Goal: Information Seeking & Learning: Check status

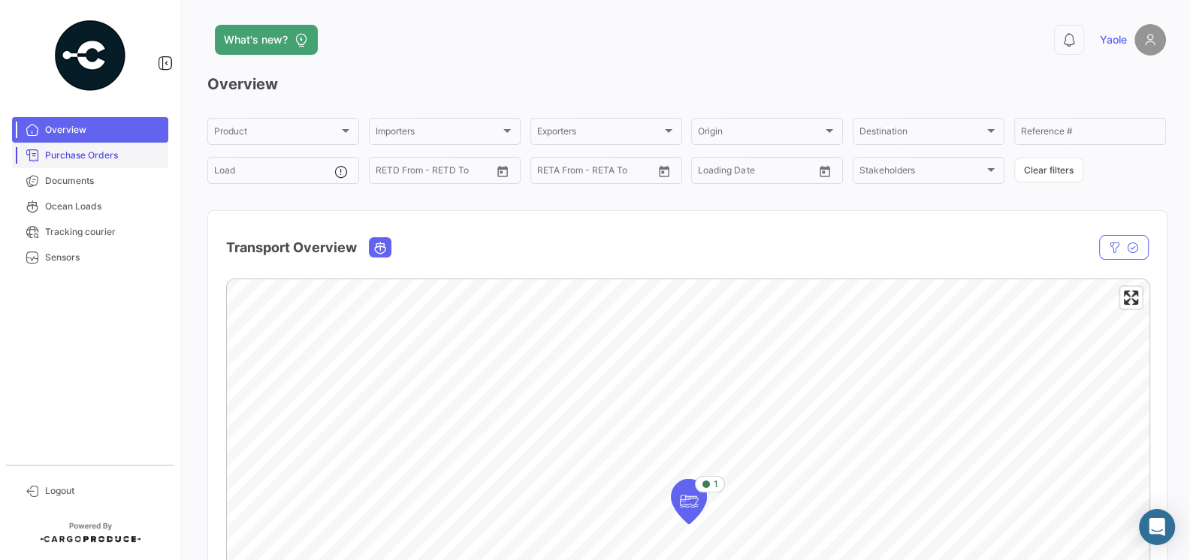
click at [98, 153] on span "Purchase Orders" at bounding box center [103, 156] width 117 height 14
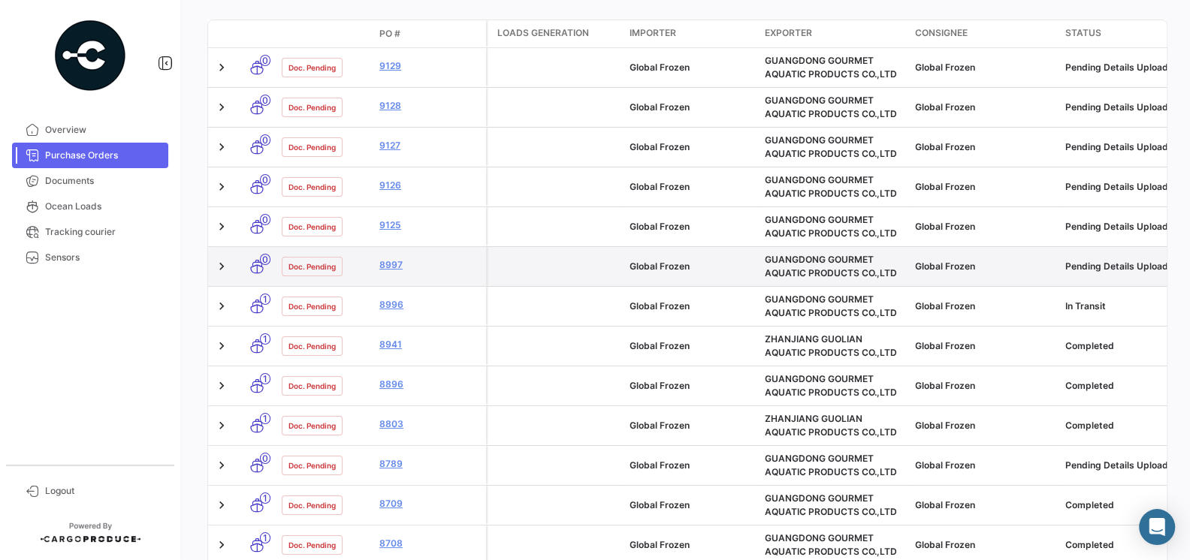
scroll to position [275, 0]
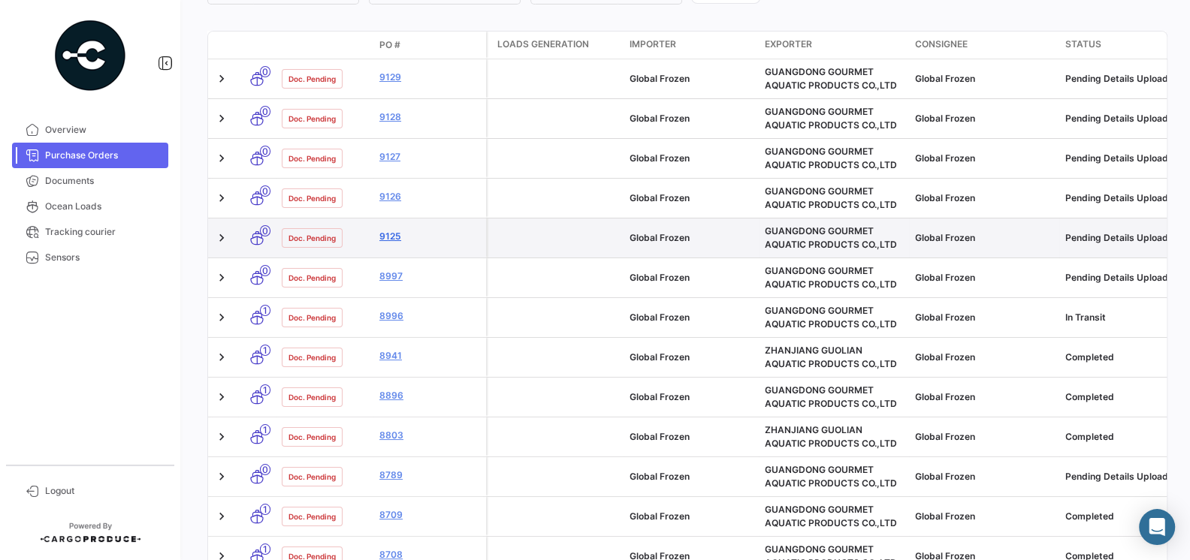
click at [394, 236] on link "9125" at bounding box center [429, 237] width 101 height 14
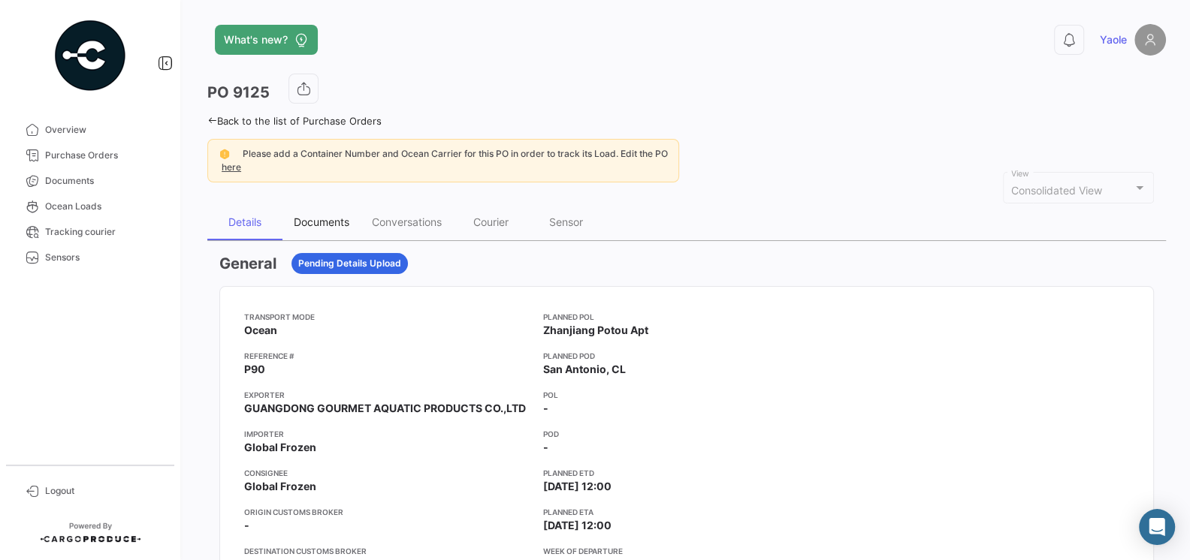
click at [333, 224] on div "Documents" at bounding box center [322, 222] width 56 height 13
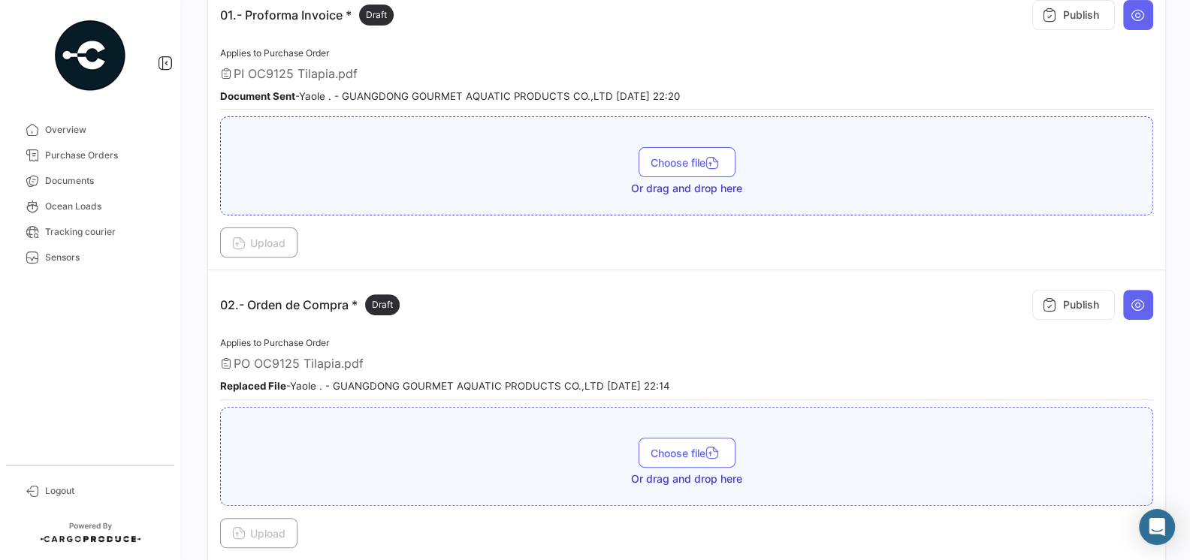
scroll to position [384, 0]
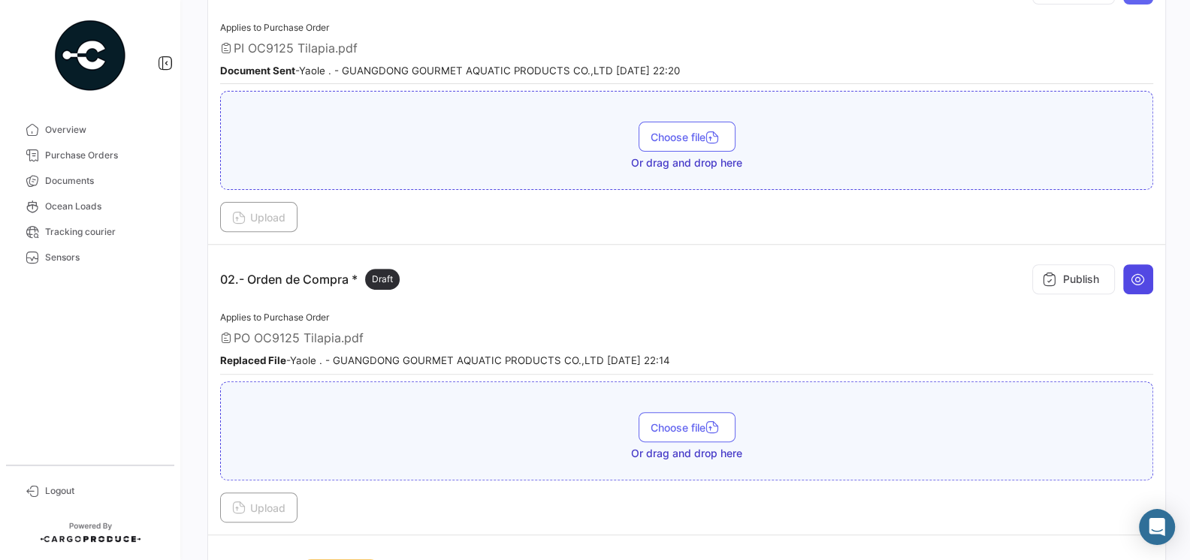
click at [1139, 279] on icon at bounding box center [1137, 279] width 15 height 15
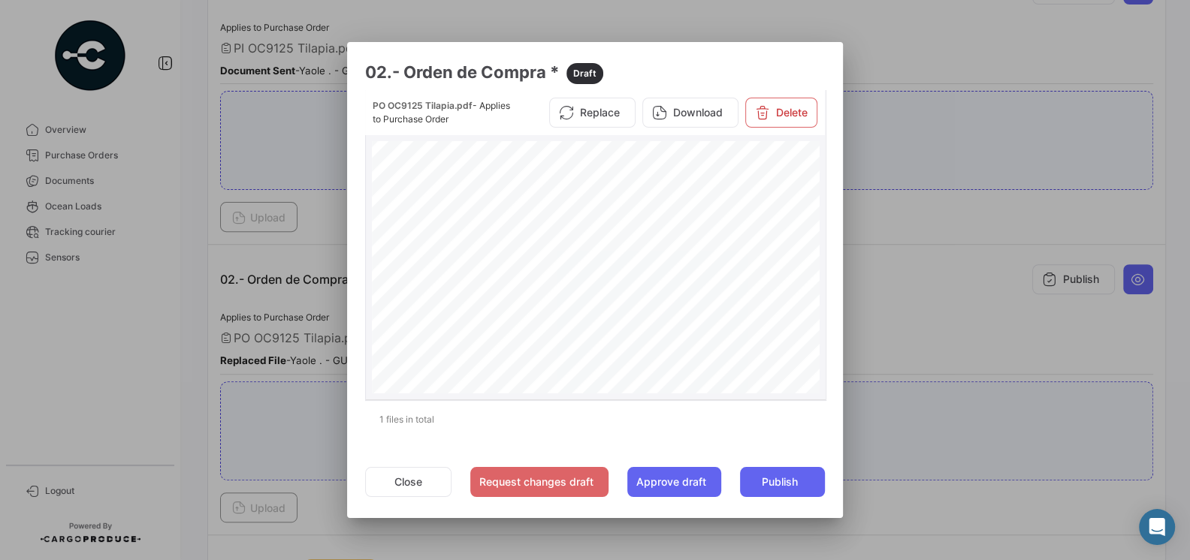
scroll to position [374, 0]
click at [611, 121] on button "Replace" at bounding box center [592, 113] width 86 height 30
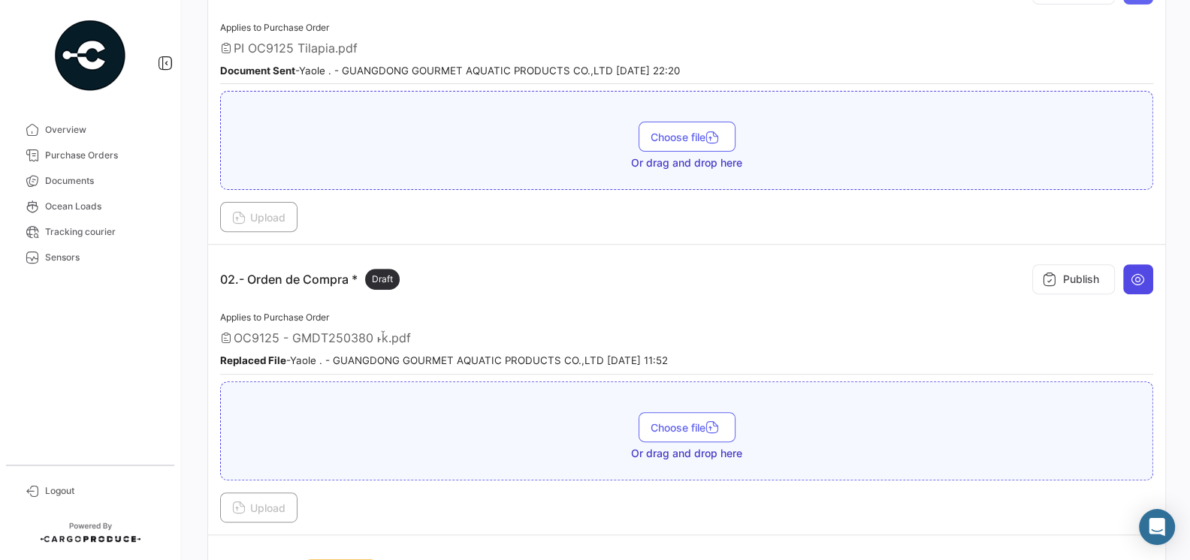
click at [1151, 282] on button at bounding box center [1138, 279] width 30 height 30
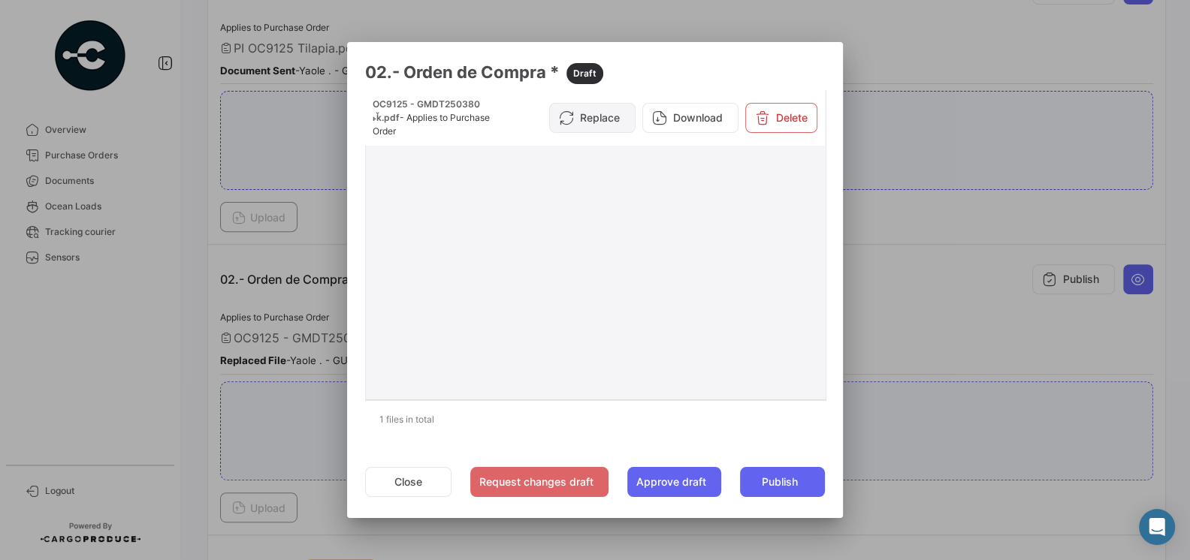
click at [600, 110] on button "Replace" at bounding box center [592, 118] width 86 height 30
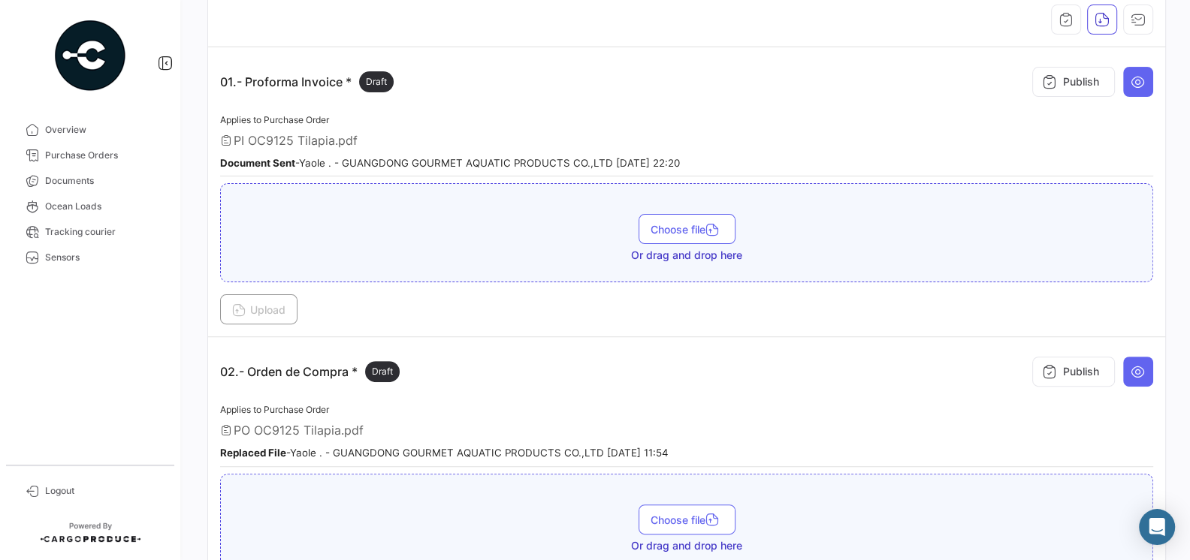
scroll to position [320, 0]
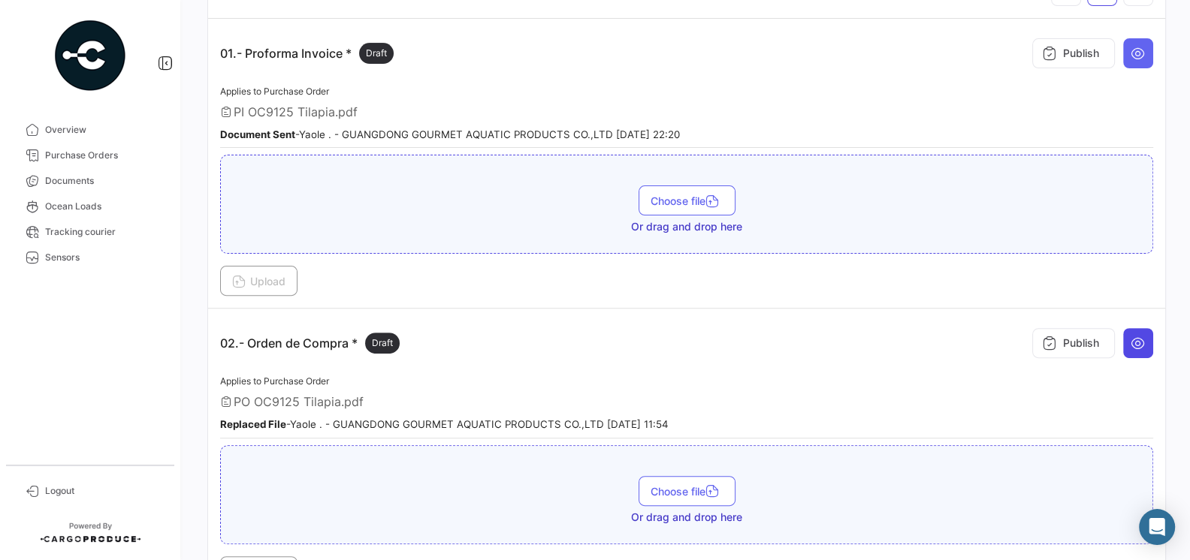
click at [1134, 339] on icon at bounding box center [1137, 343] width 15 height 15
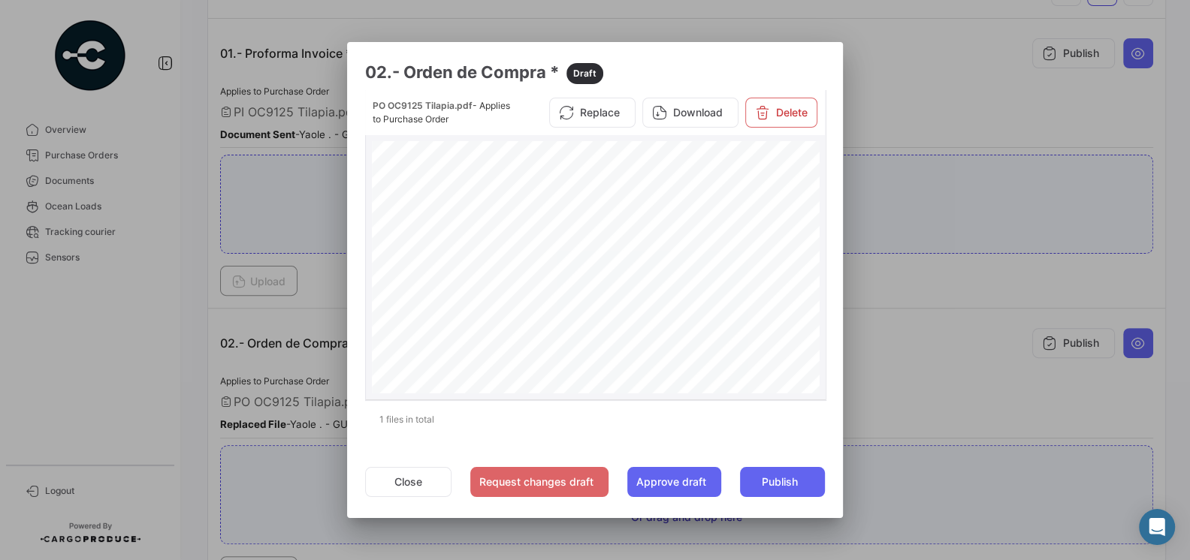
scroll to position [347, 0]
click at [888, 406] on div at bounding box center [595, 280] width 1190 height 560
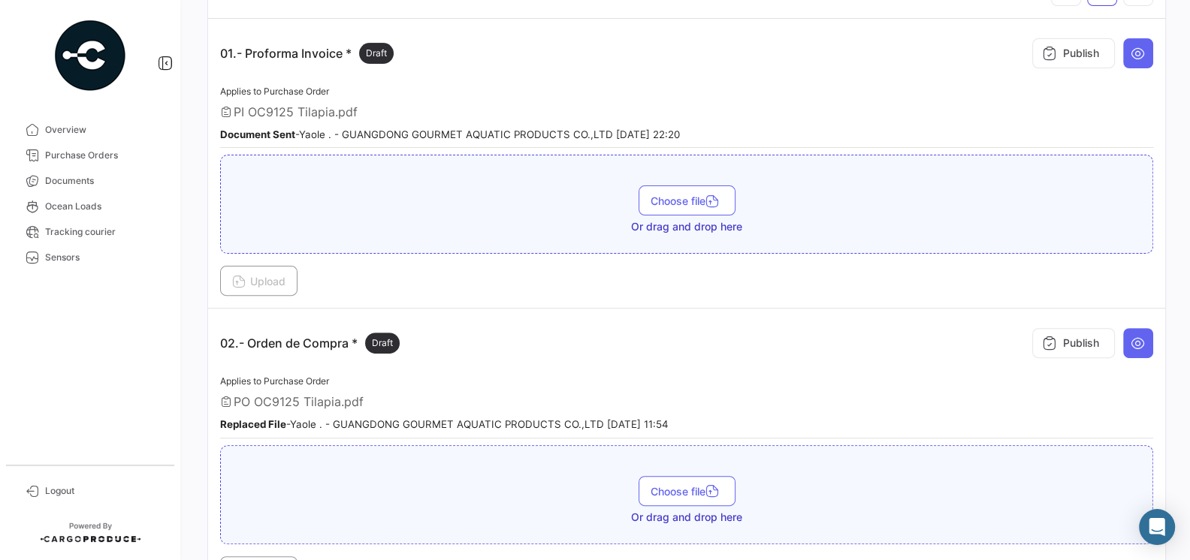
click at [620, 372] on div "Applies to Purchase Order PO OC9125 Tilapia.pdf Replaced File - Yaole . - GUANG…" at bounding box center [686, 405] width 933 height 66
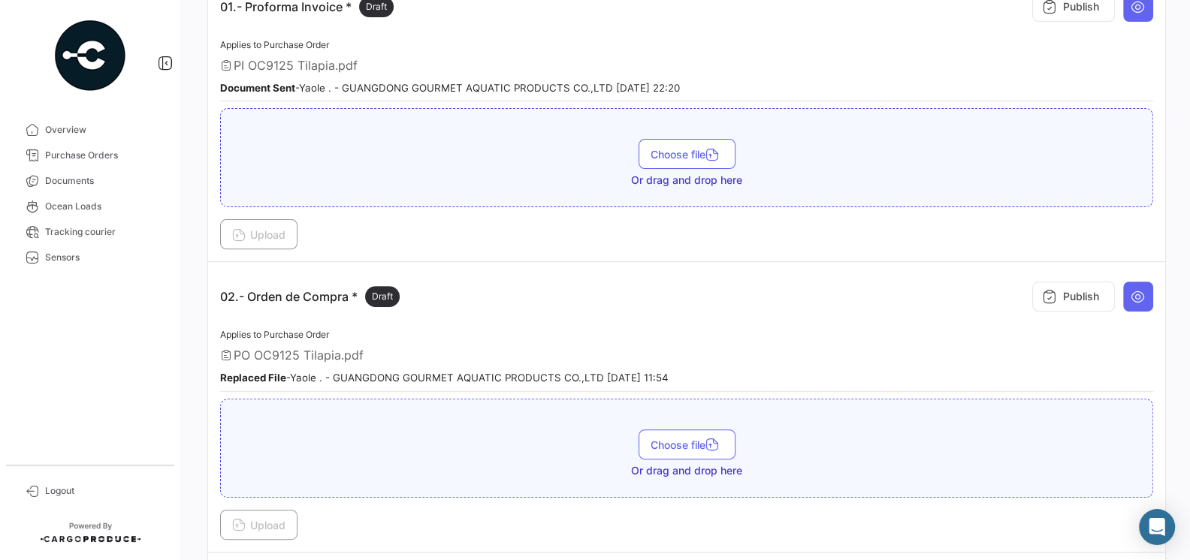
scroll to position [171, 0]
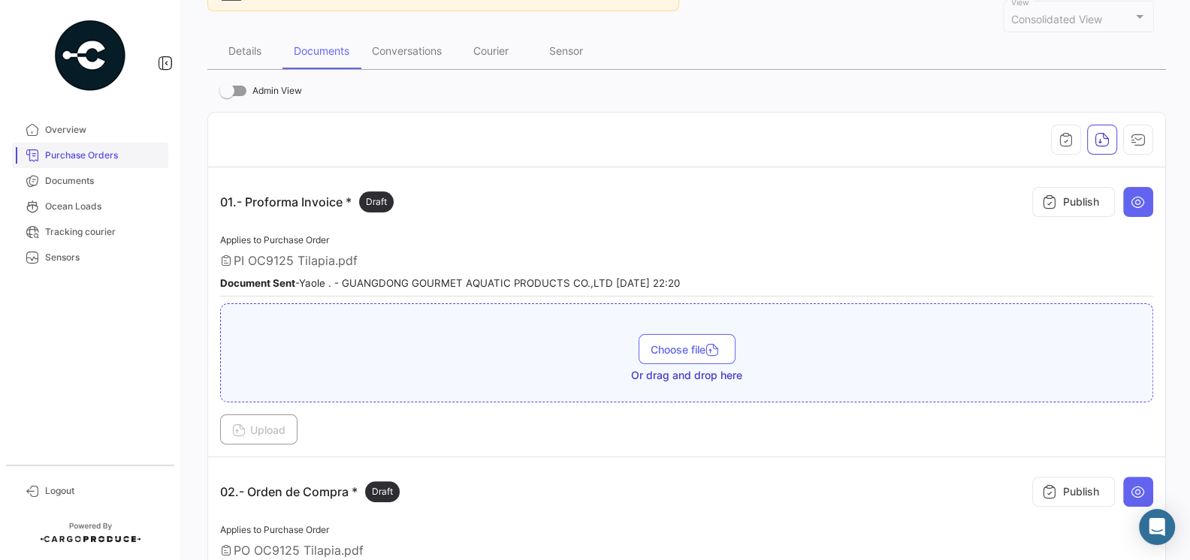
click at [65, 155] on span "Purchase Orders" at bounding box center [103, 156] width 117 height 14
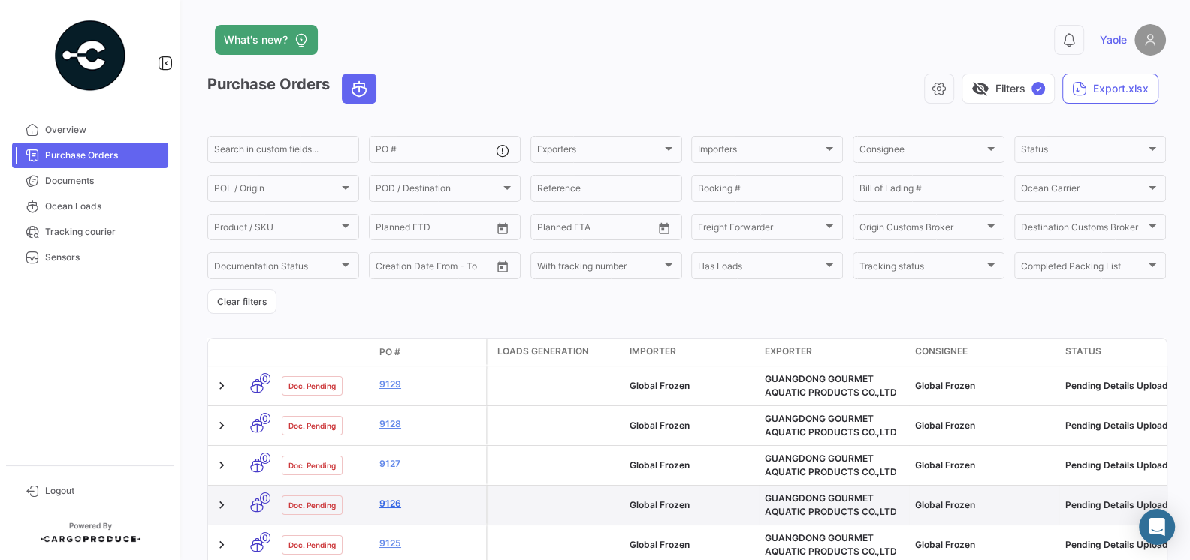
click at [397, 508] on link "9126" at bounding box center [429, 504] width 101 height 14
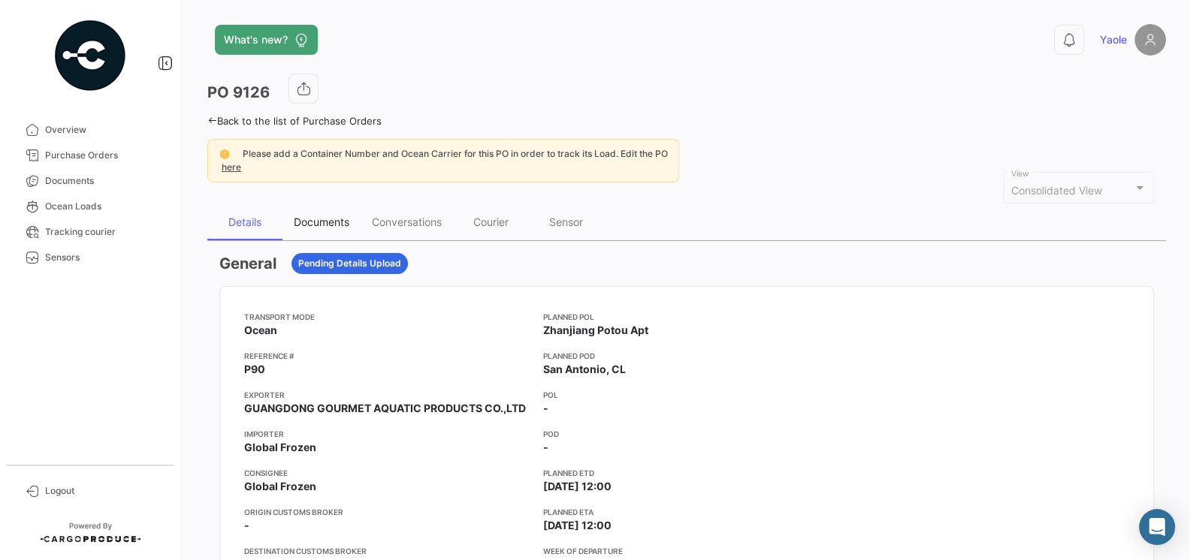
click at [322, 217] on div "Documents" at bounding box center [322, 222] width 56 height 13
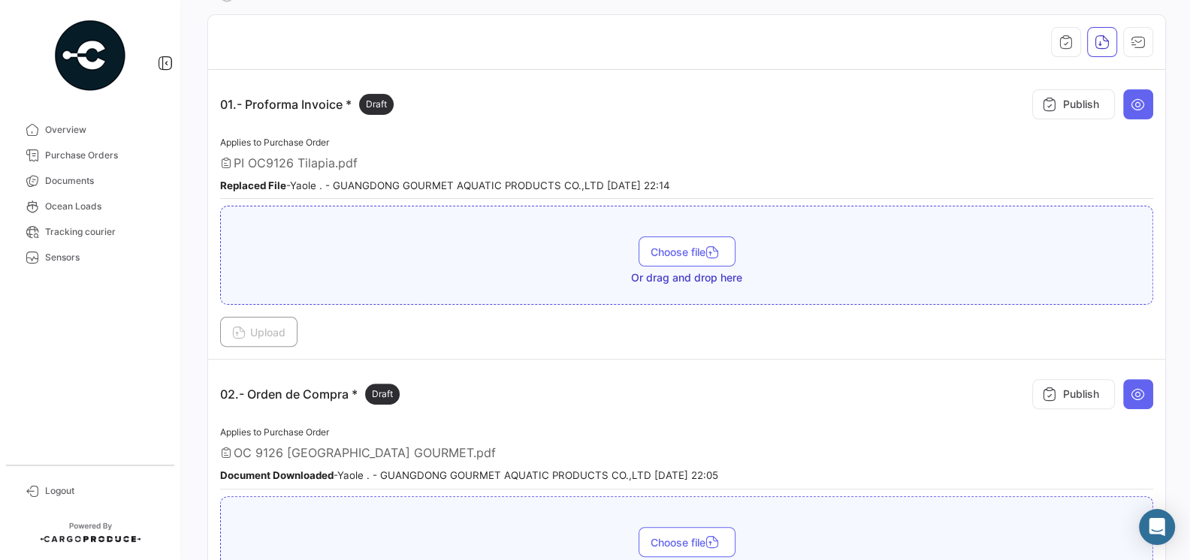
scroll to position [272, 0]
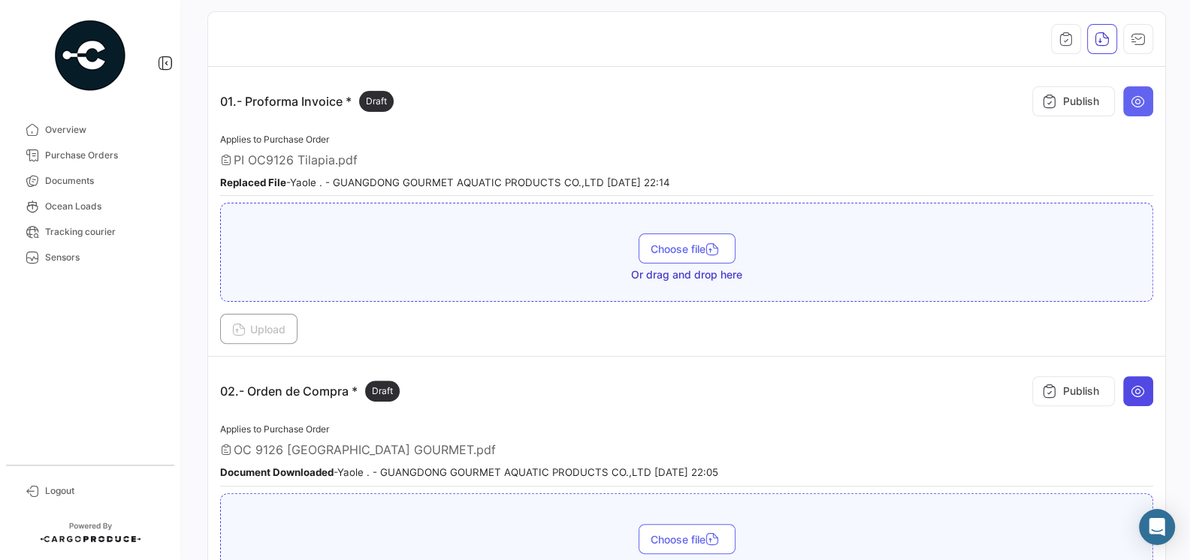
click at [1130, 392] on icon at bounding box center [1137, 391] width 15 height 15
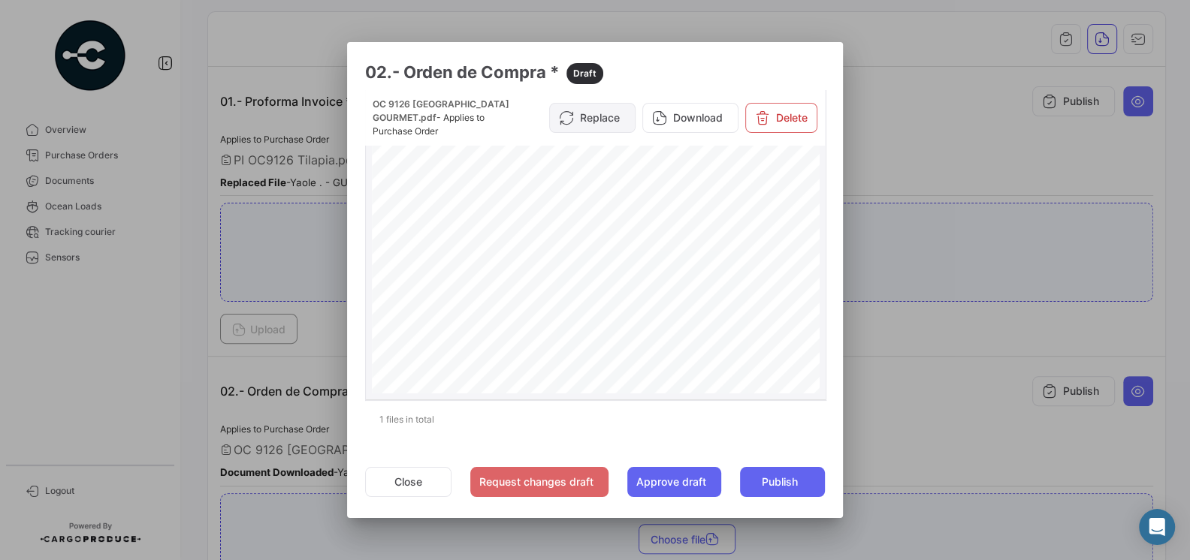
click at [603, 110] on button "Replace" at bounding box center [592, 118] width 86 height 30
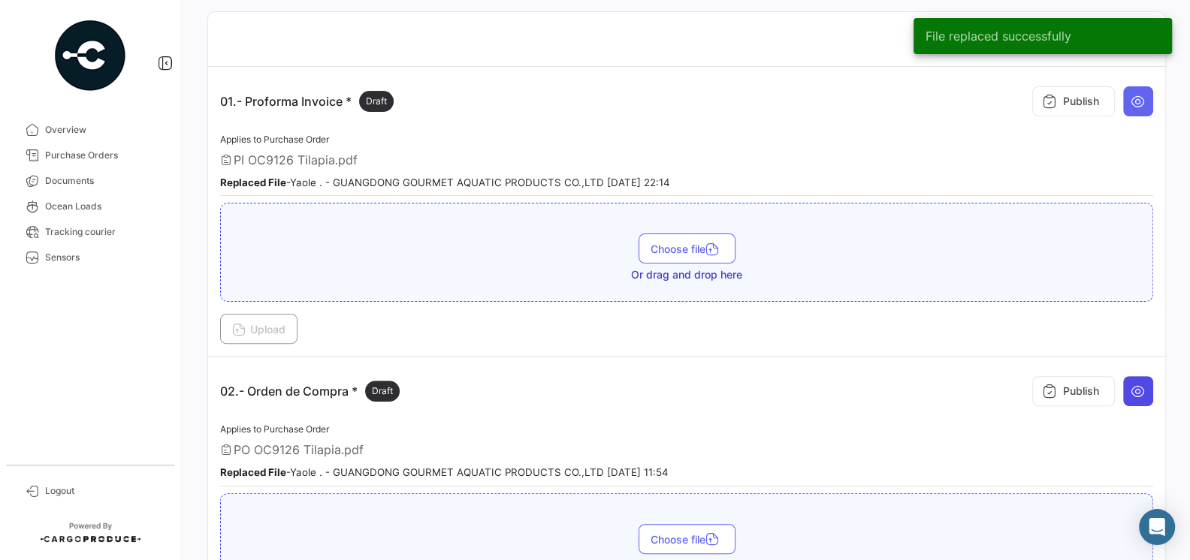
click at [1133, 388] on icon at bounding box center [1137, 391] width 15 height 15
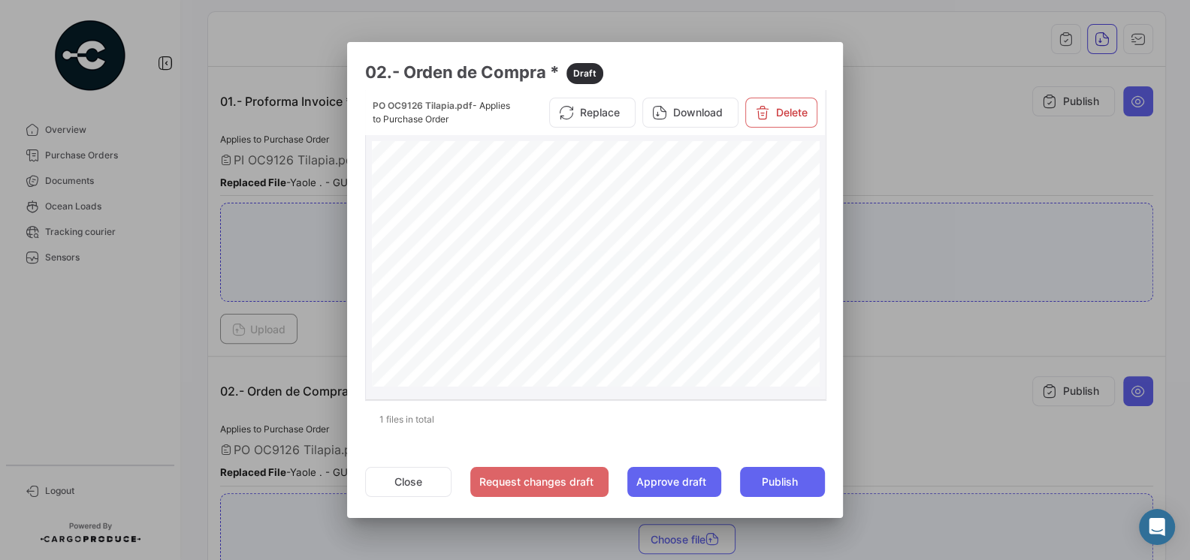
scroll to position [386, 0]
click at [389, 487] on button "Close" at bounding box center [408, 482] width 86 height 30
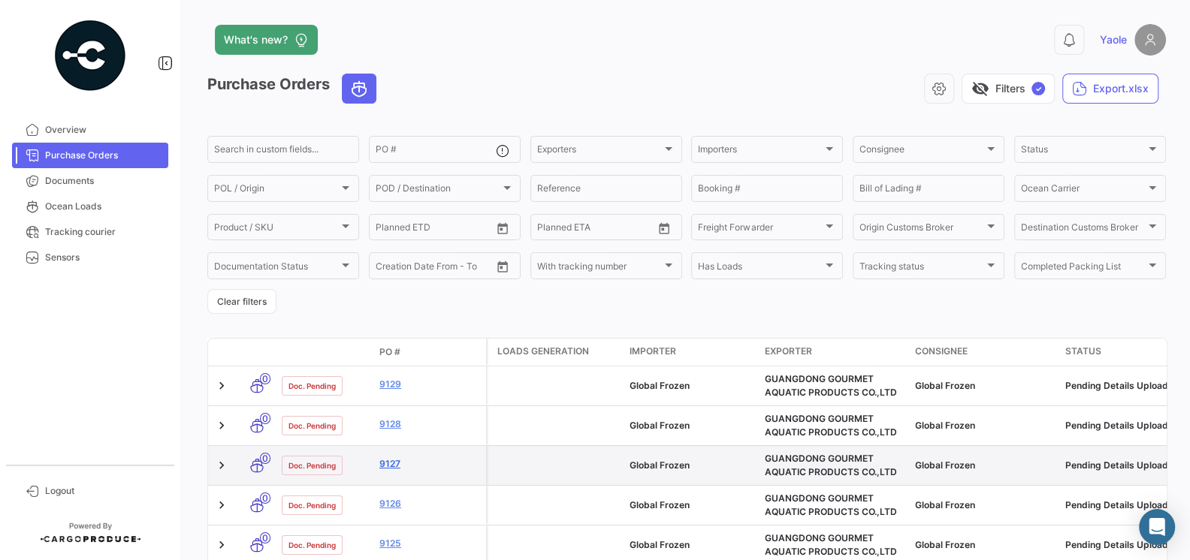
click at [385, 463] on link "9127" at bounding box center [429, 464] width 101 height 14
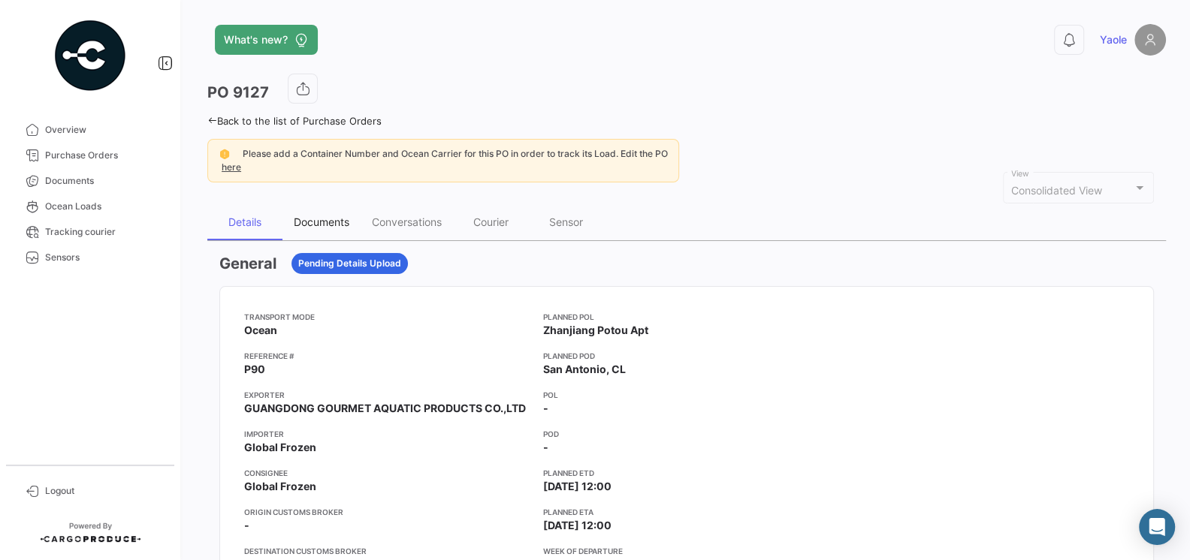
click at [326, 224] on div "Documents" at bounding box center [322, 222] width 56 height 13
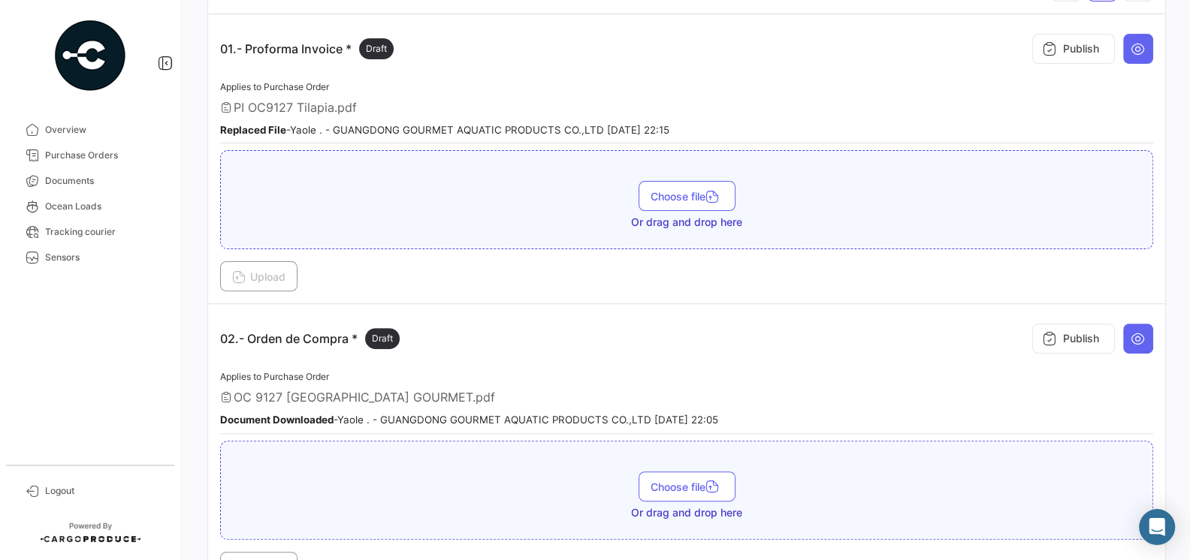
scroll to position [396, 0]
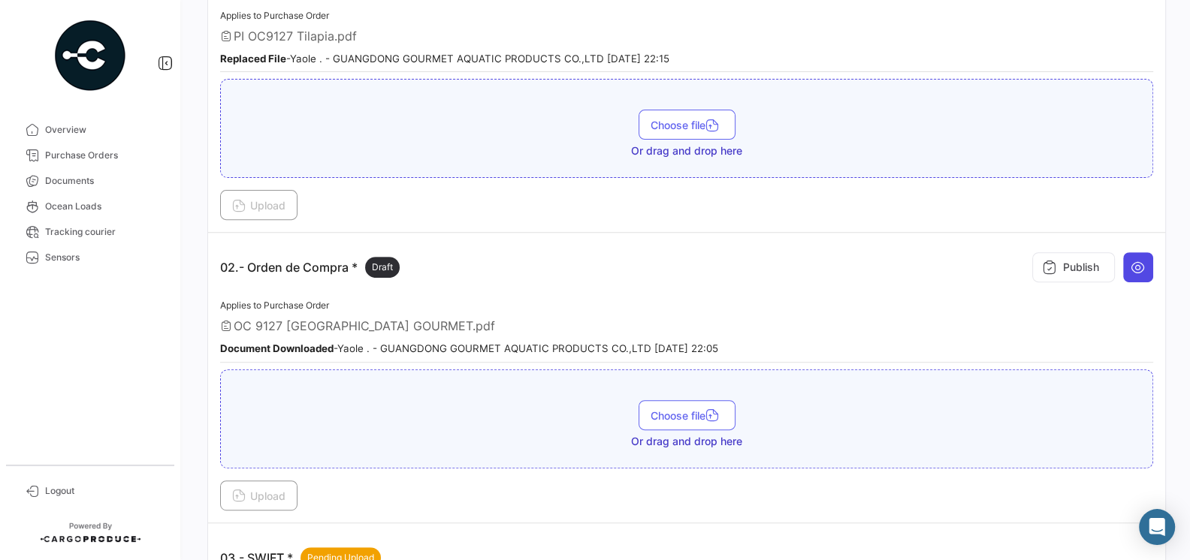
click at [1139, 266] on icon at bounding box center [1137, 267] width 15 height 15
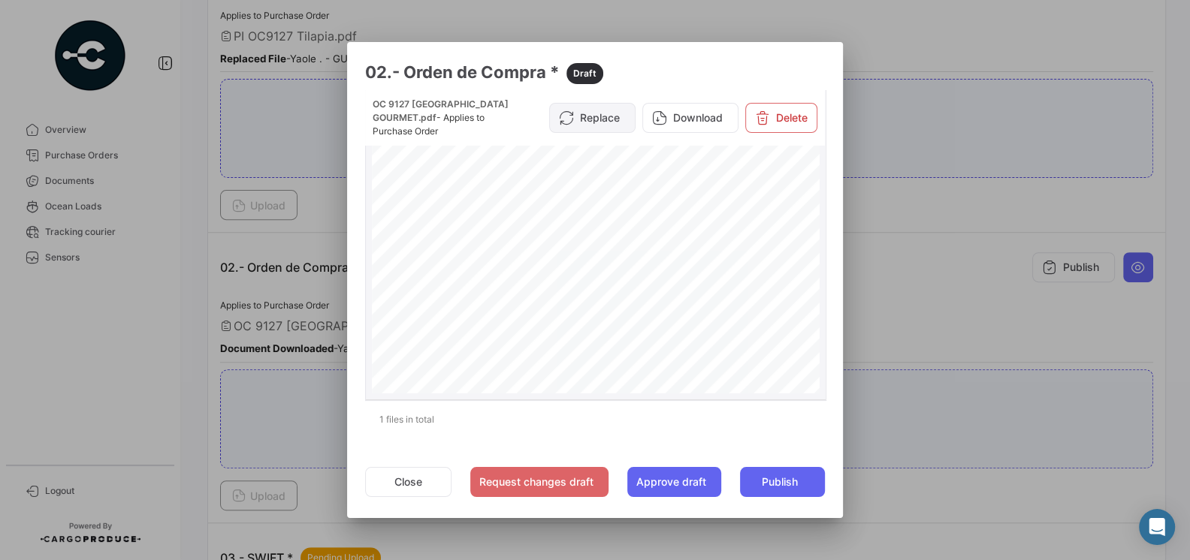
click at [588, 122] on button "Replace" at bounding box center [592, 118] width 86 height 30
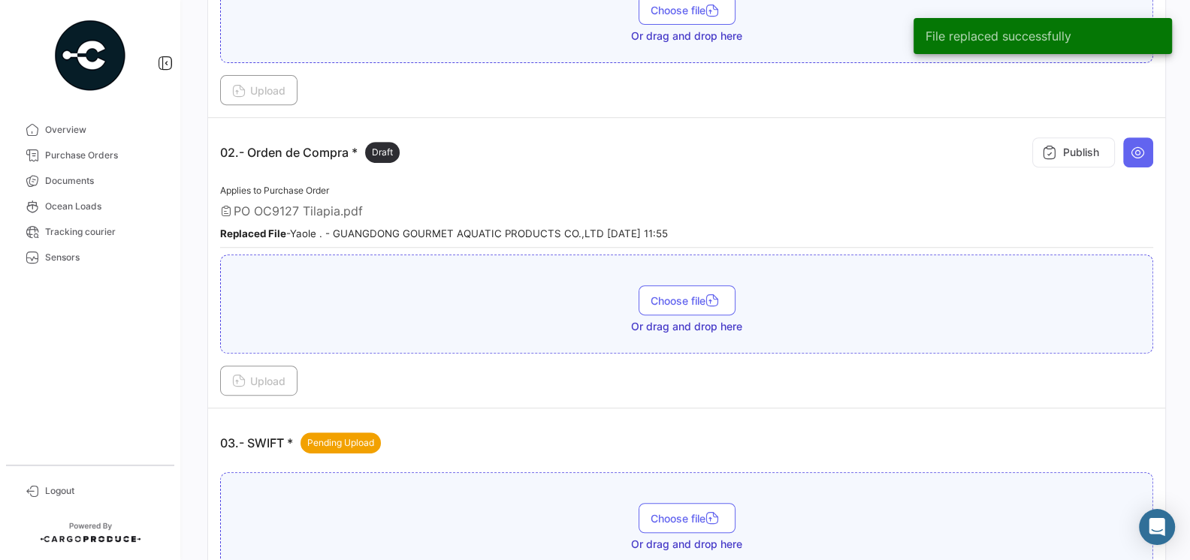
scroll to position [523, 0]
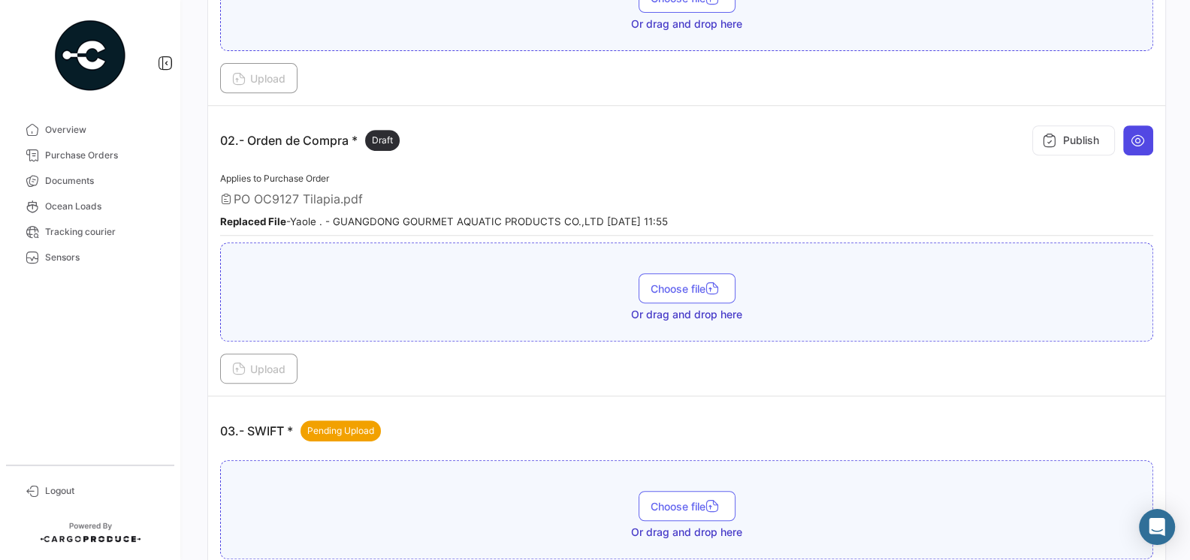
click at [1131, 137] on icon at bounding box center [1137, 140] width 15 height 15
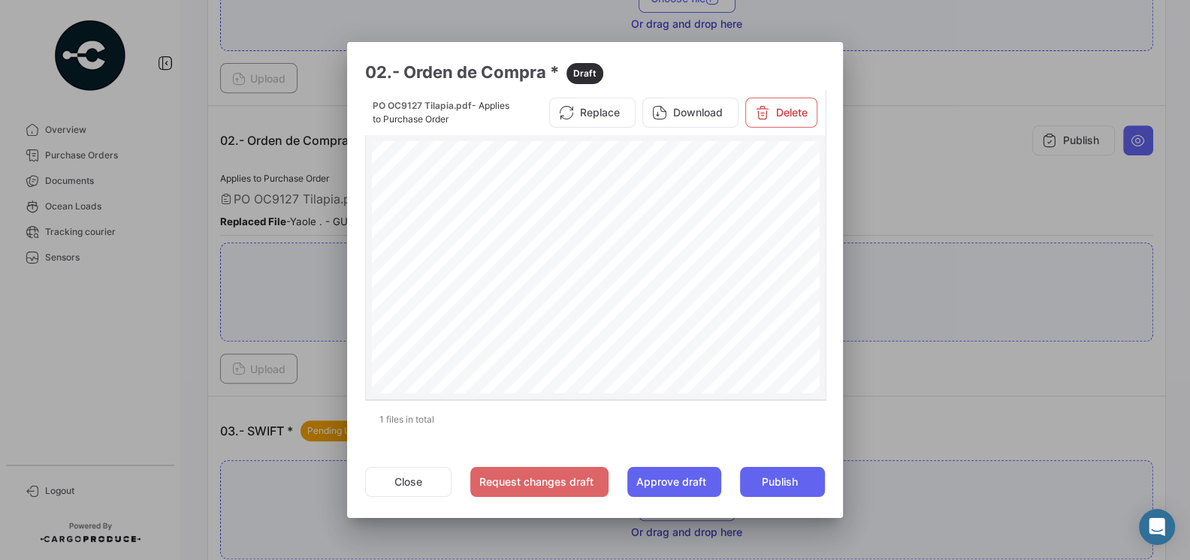
scroll to position [306, 0]
click at [406, 487] on button "Close" at bounding box center [408, 482] width 86 height 30
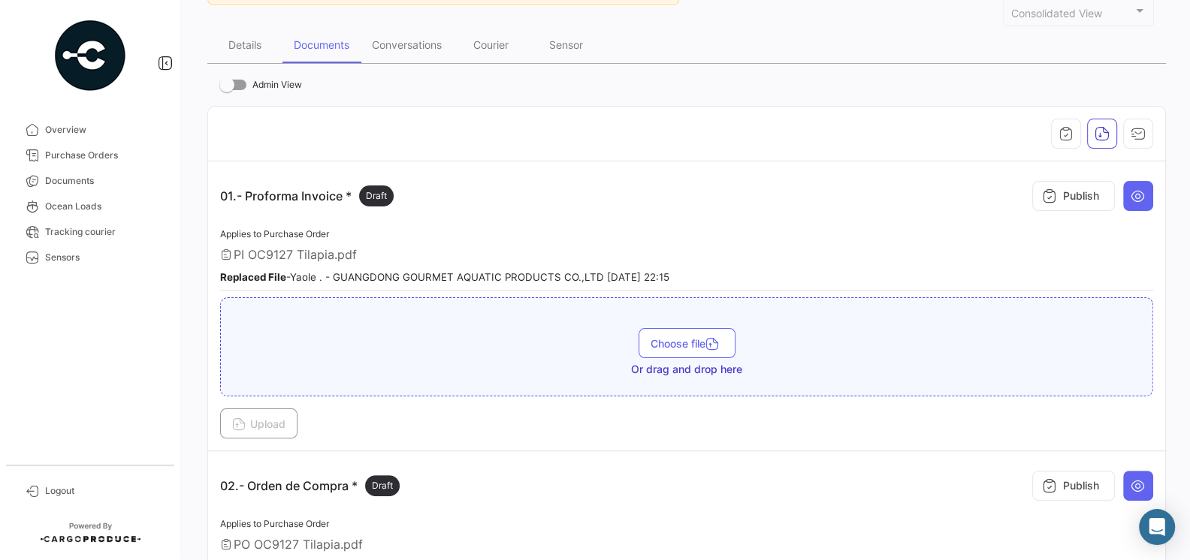
scroll to position [0, 0]
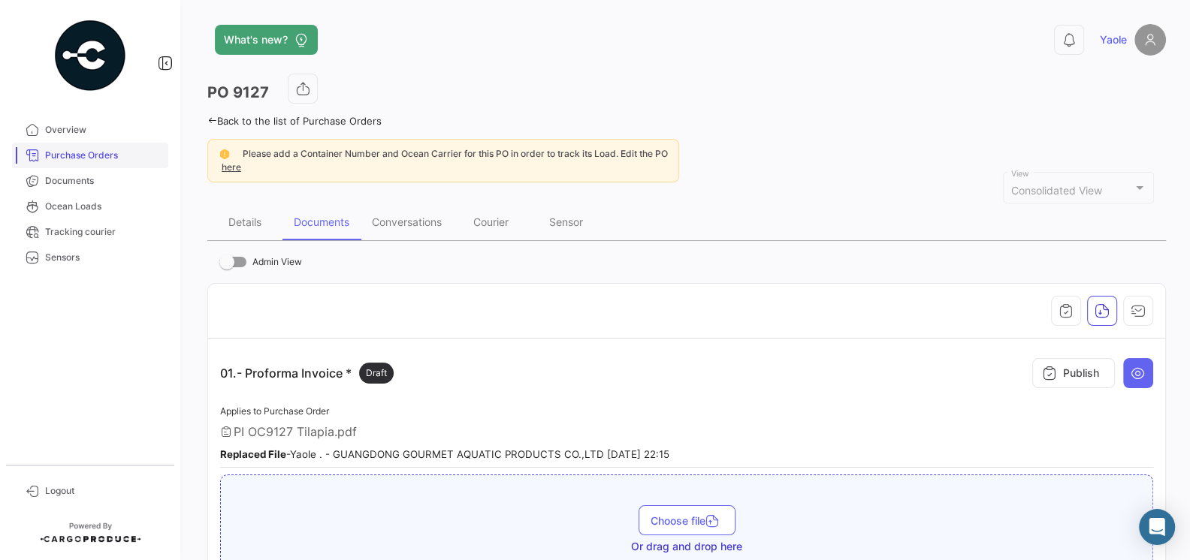
click at [71, 156] on span "Purchase Orders" at bounding box center [103, 156] width 117 height 14
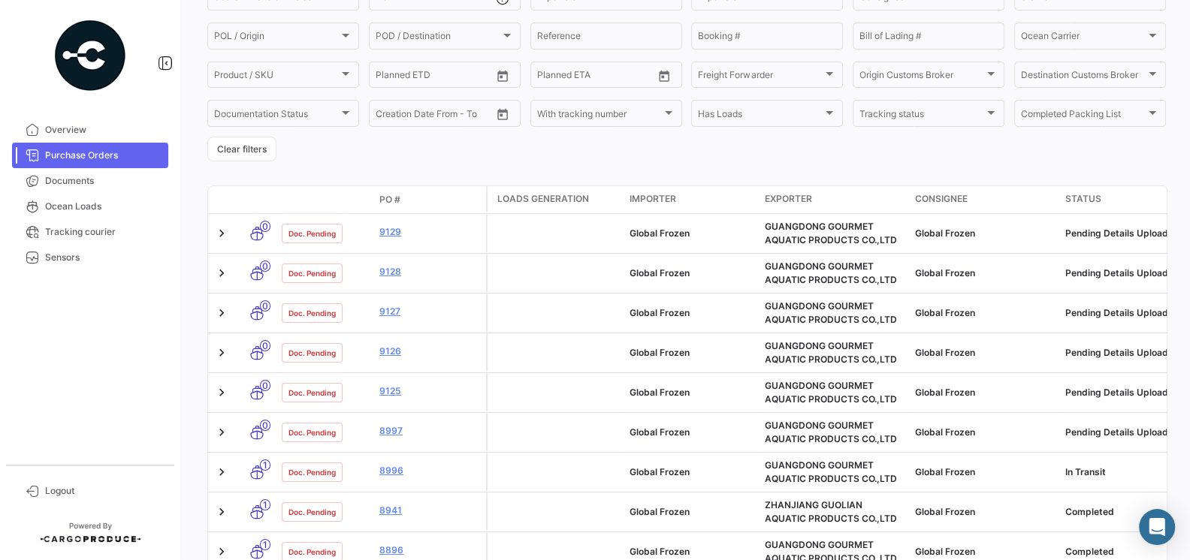
scroll to position [204, 0]
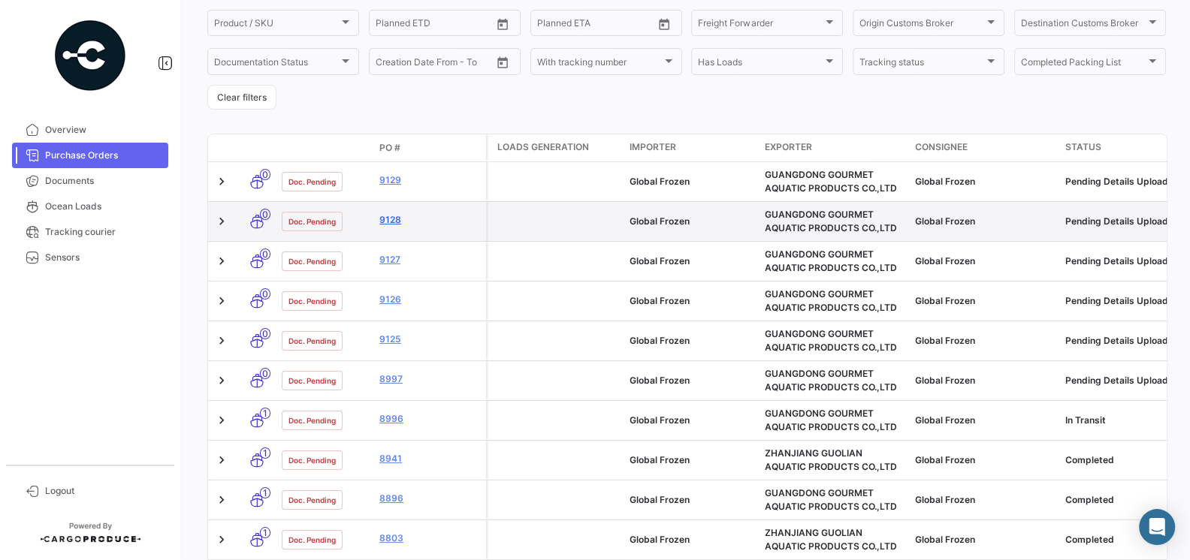
click at [390, 227] on link "9128" at bounding box center [429, 220] width 101 height 14
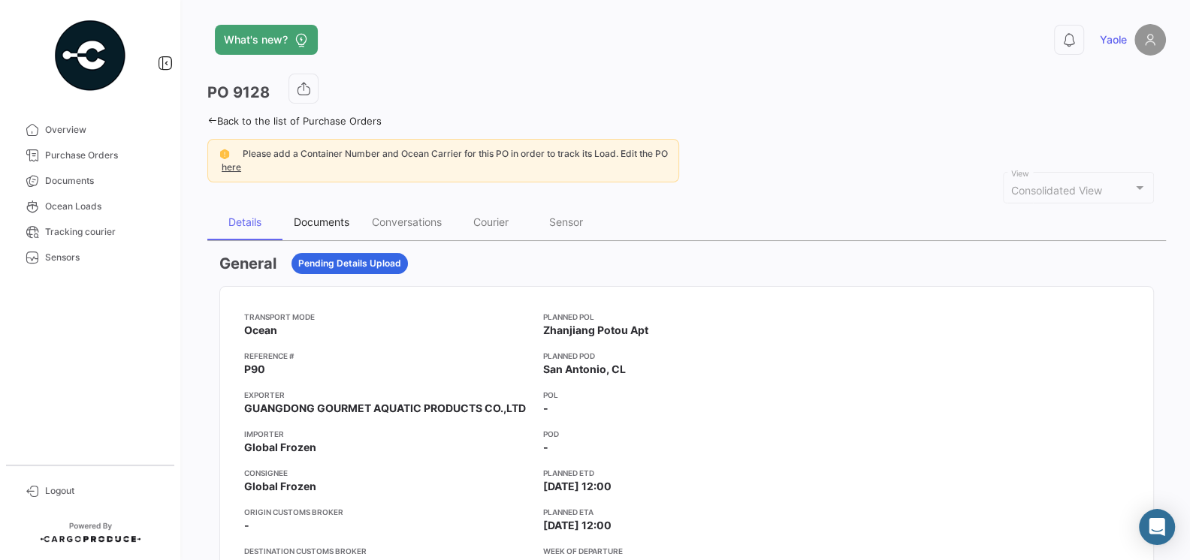
click at [336, 218] on div "Documents" at bounding box center [322, 222] width 56 height 13
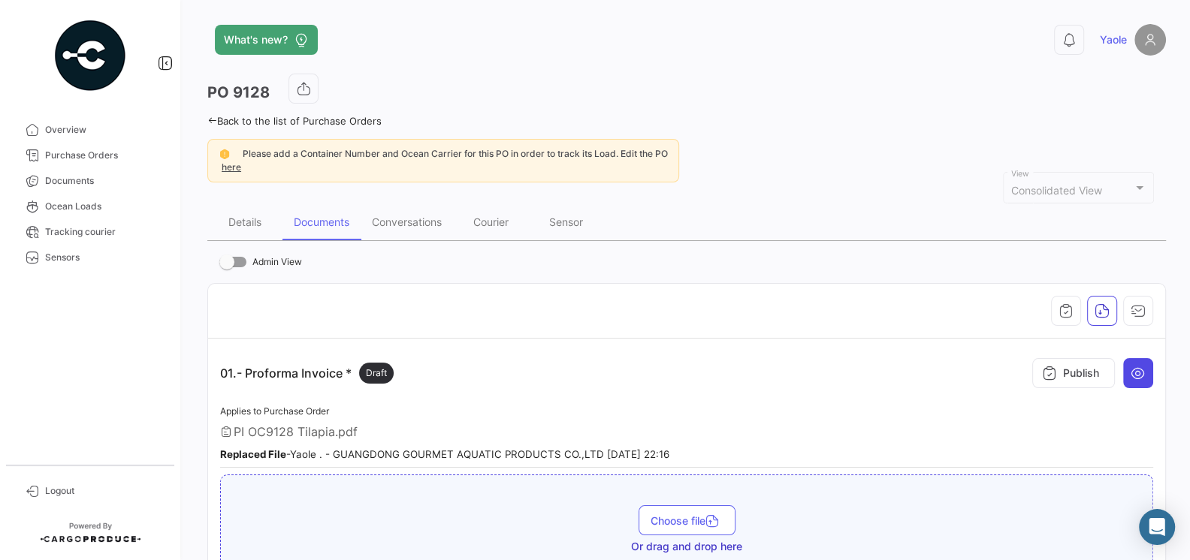
click at [1144, 372] on icon at bounding box center [1137, 373] width 15 height 15
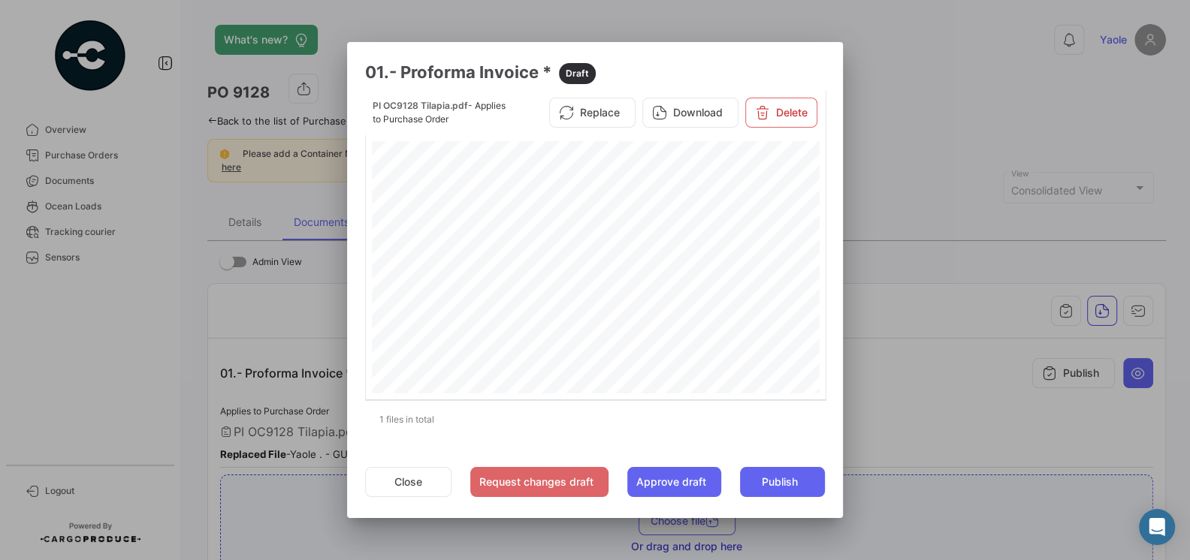
click at [984, 411] on div at bounding box center [595, 280] width 1190 height 560
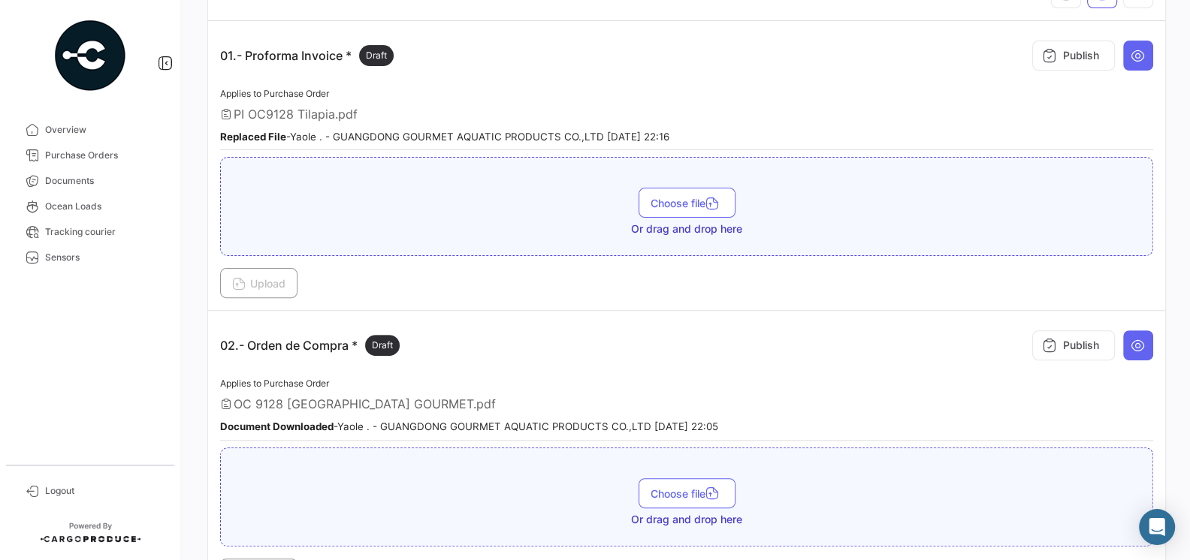
scroll to position [439, 0]
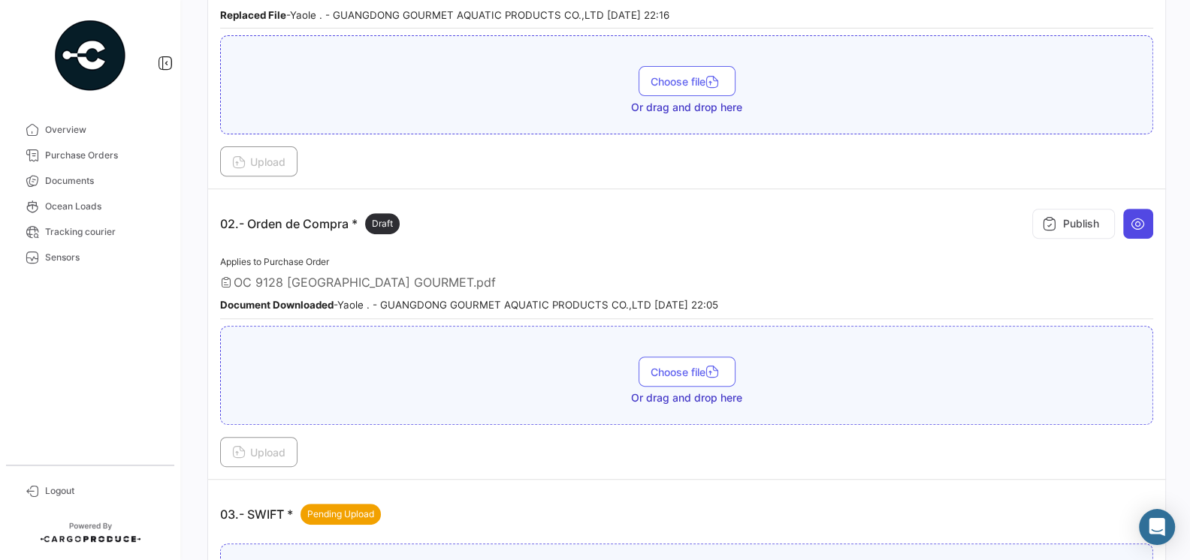
click at [1130, 225] on icon at bounding box center [1137, 223] width 15 height 15
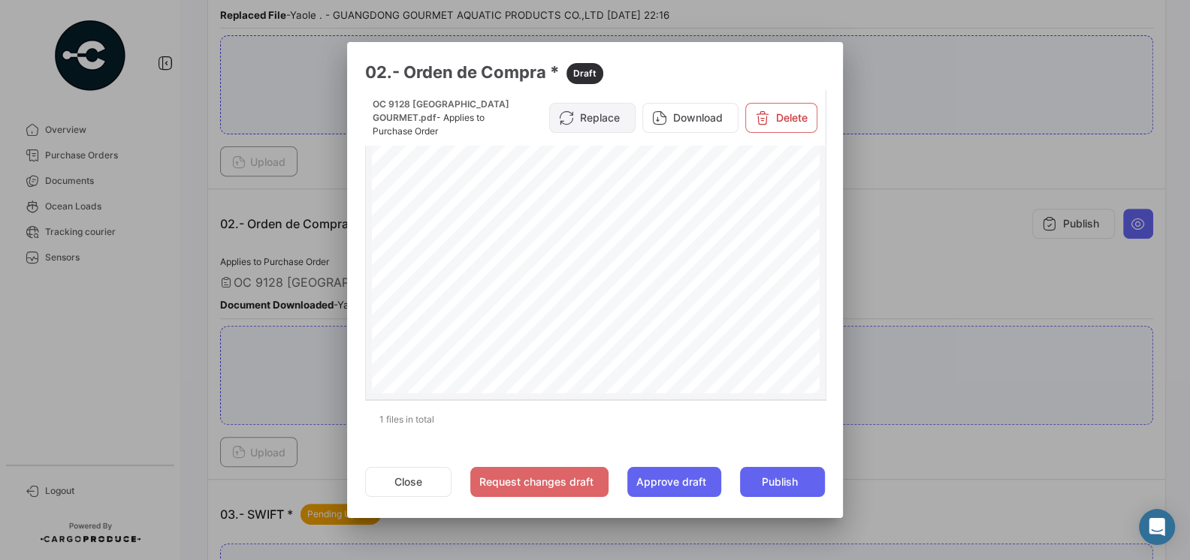
click at [602, 116] on button "Replace" at bounding box center [592, 118] width 86 height 30
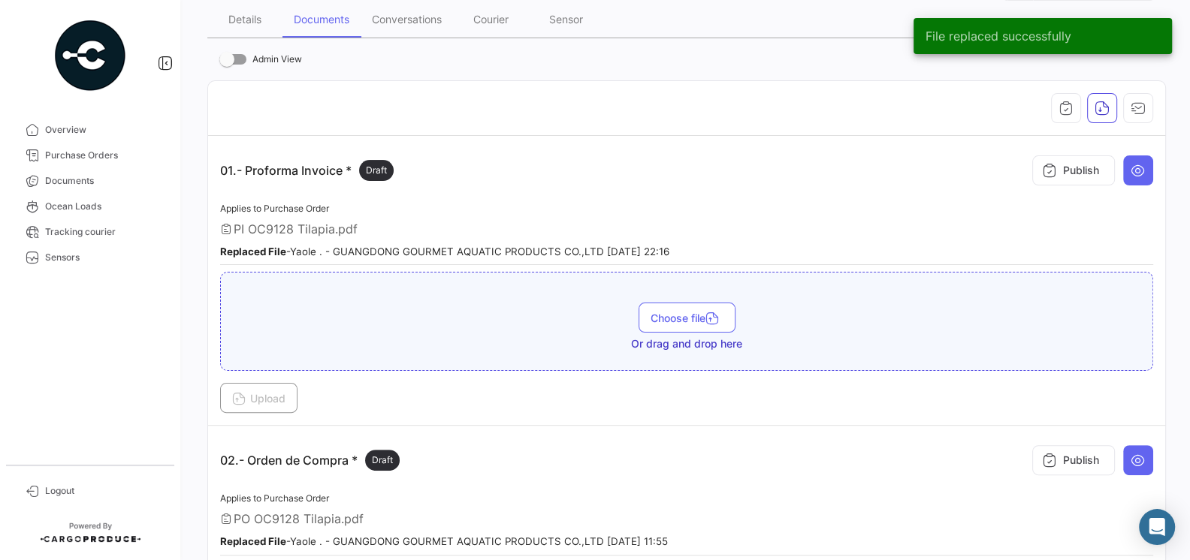
scroll to position [182, 0]
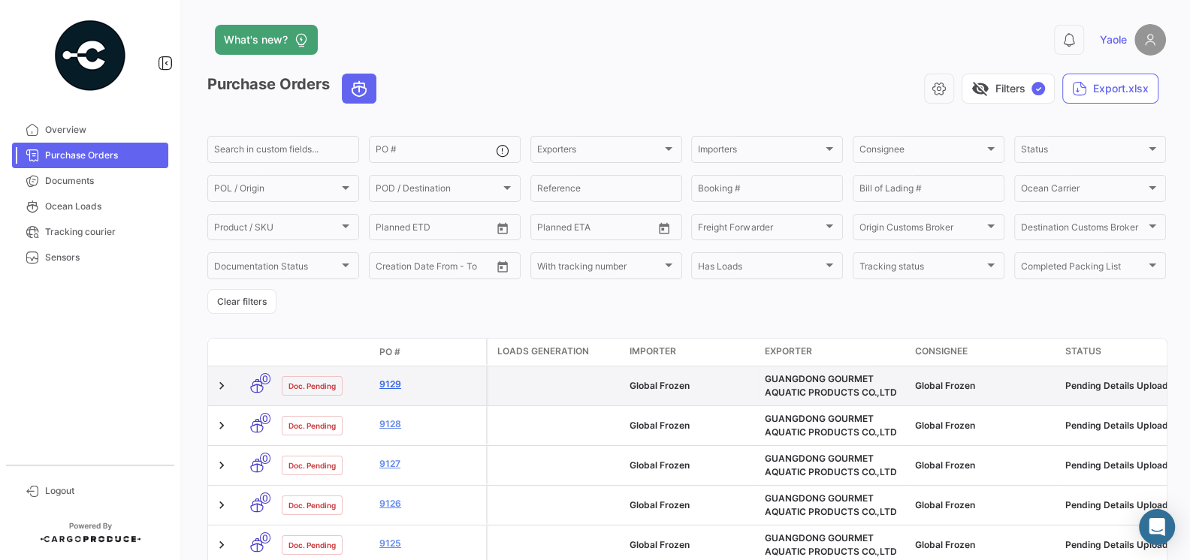
click at [383, 385] on link "9129" at bounding box center [429, 385] width 101 height 14
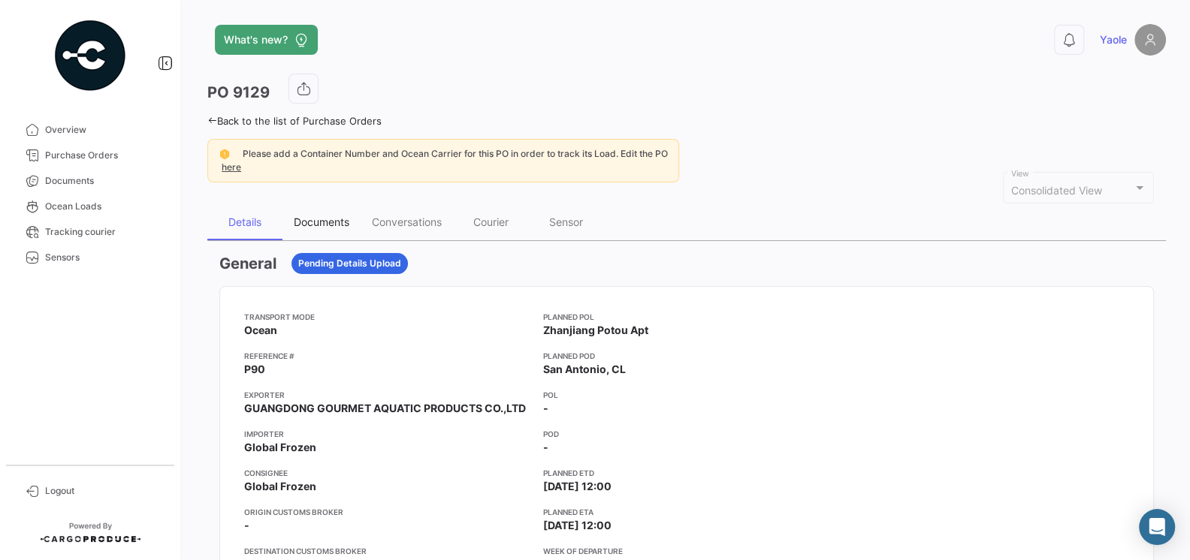
click at [318, 225] on div "Documents" at bounding box center [322, 222] width 56 height 13
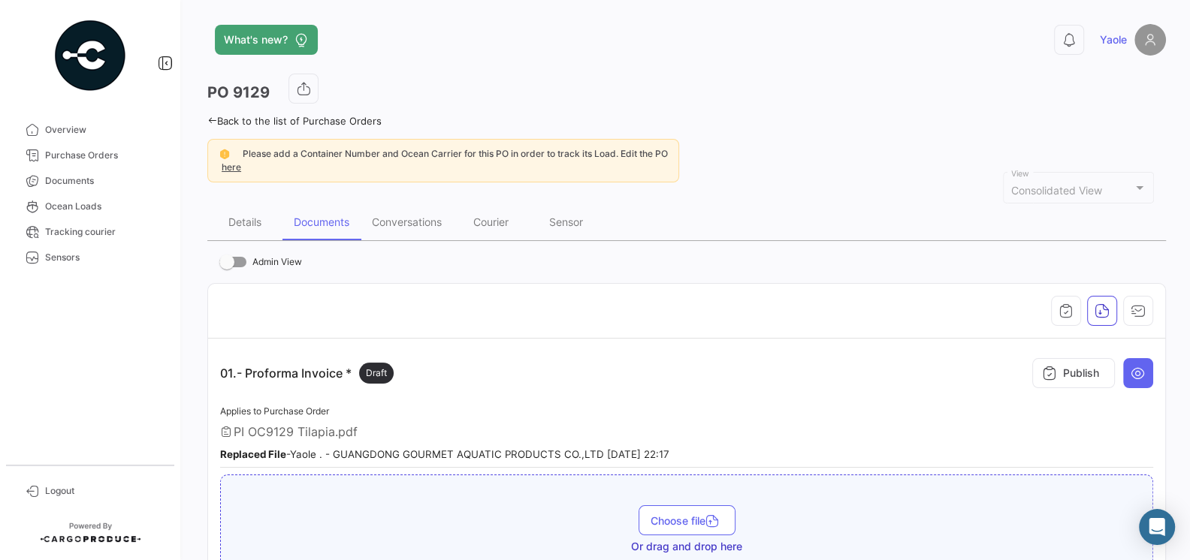
click at [468, 369] on div "01.- Proforma Invoice * Draft Publish" at bounding box center [686, 373] width 933 height 45
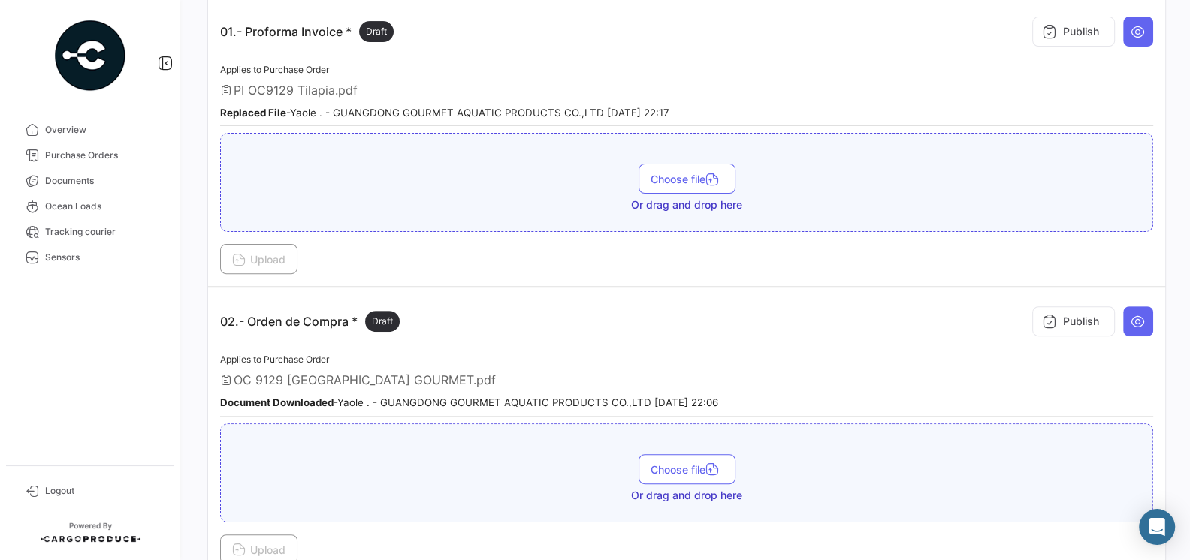
scroll to position [417, 0]
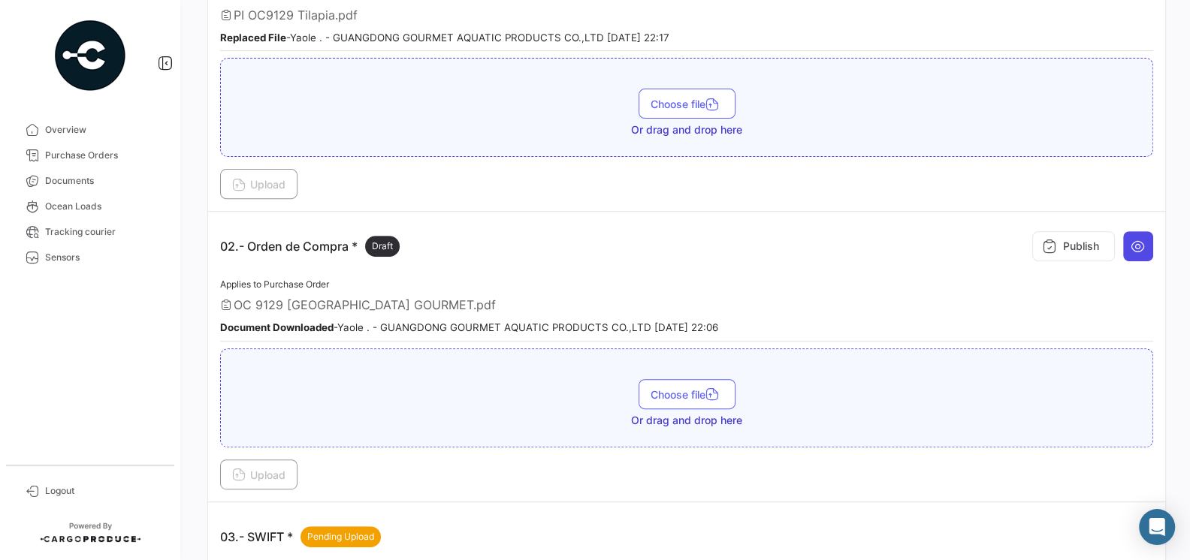
click at [1145, 239] on button at bounding box center [1138, 246] width 30 height 30
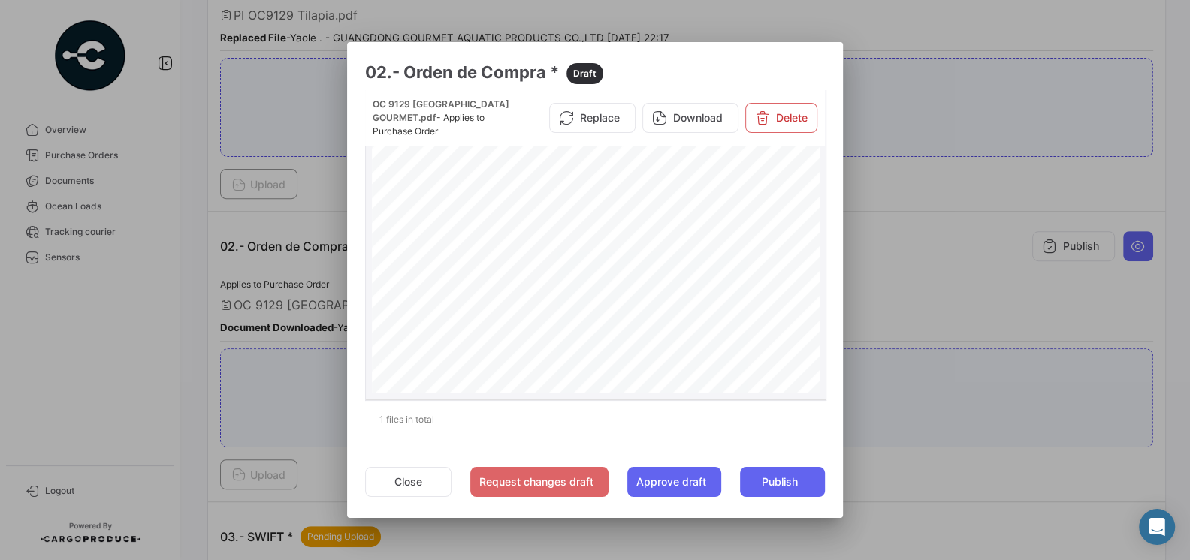
scroll to position [156, 0]
click at [602, 115] on button "Replace" at bounding box center [592, 118] width 86 height 30
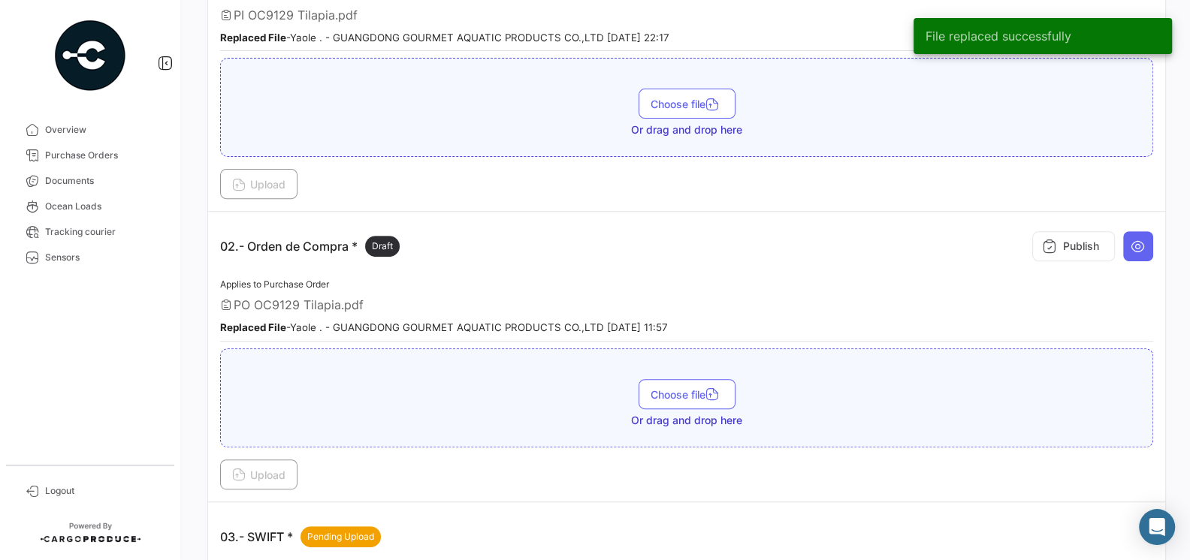
click at [522, 297] on div "PO OC9129 Tilapia.pdf" at bounding box center [686, 304] width 933 height 15
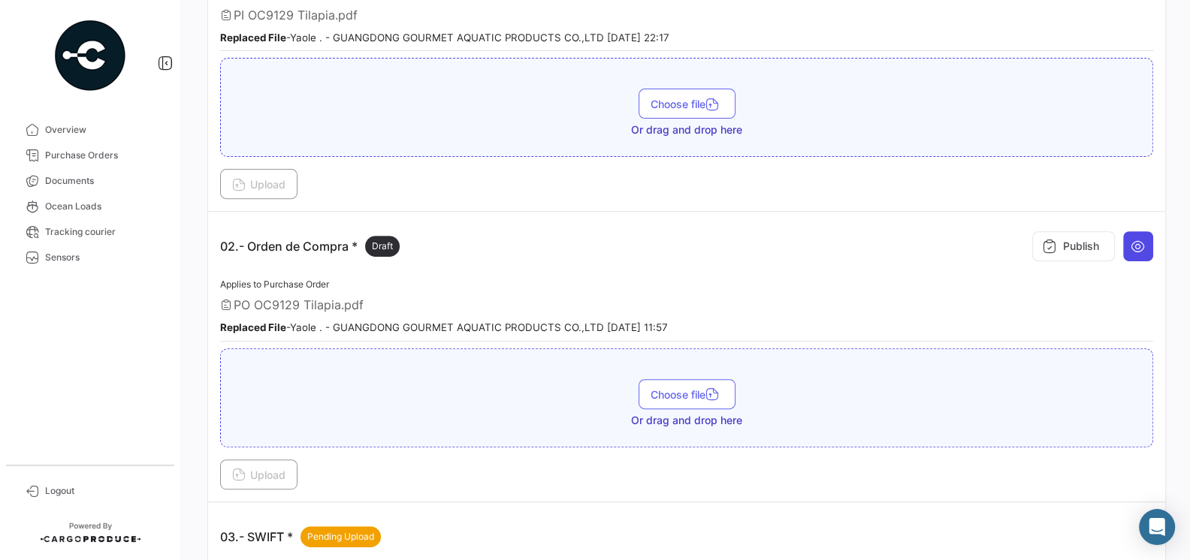
click at [1133, 243] on icon at bounding box center [1137, 246] width 15 height 15
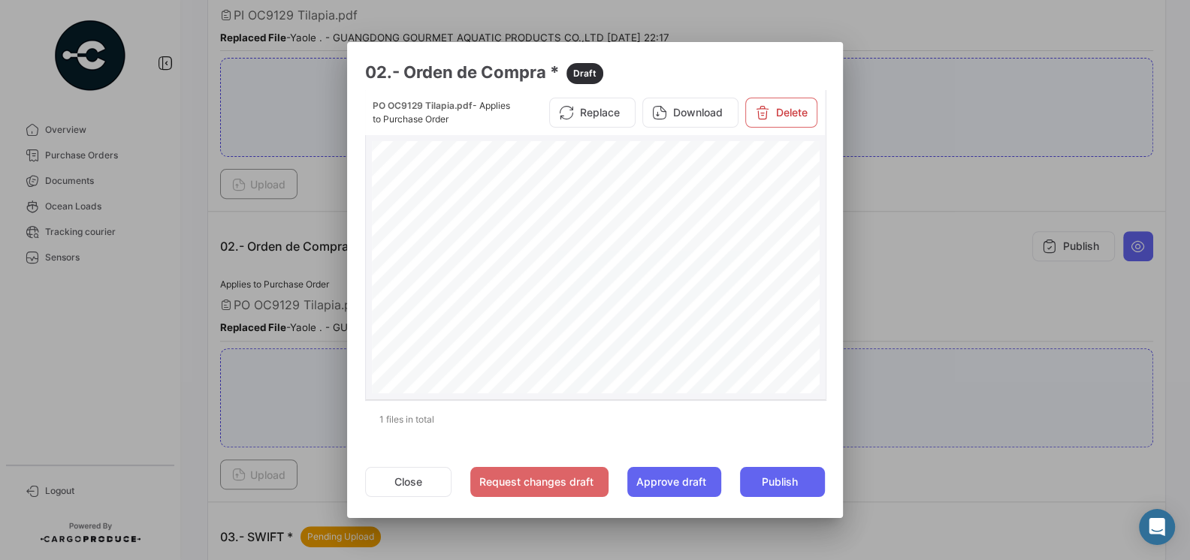
scroll to position [292, 0]
click at [401, 472] on button "Close" at bounding box center [408, 482] width 86 height 30
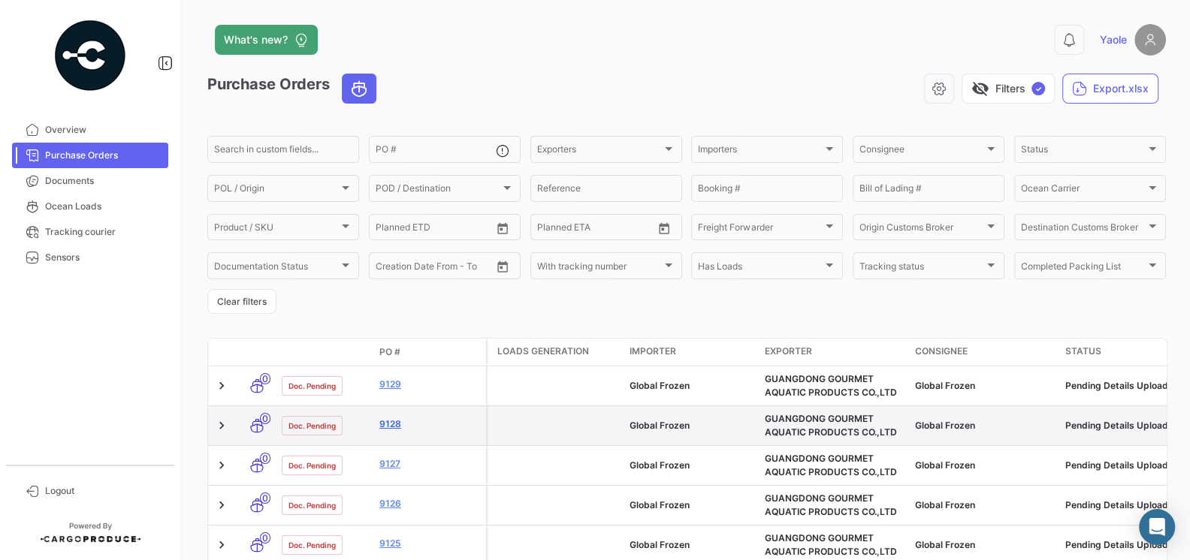
click at [392, 421] on link "9128" at bounding box center [429, 425] width 101 height 14
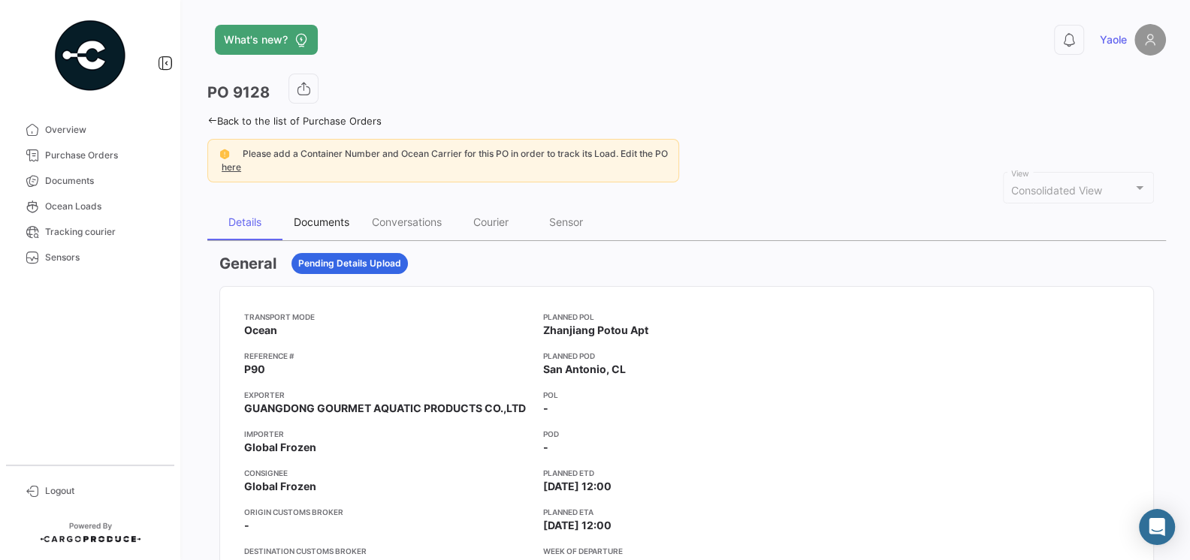
click at [331, 222] on div "Documents" at bounding box center [322, 222] width 56 height 13
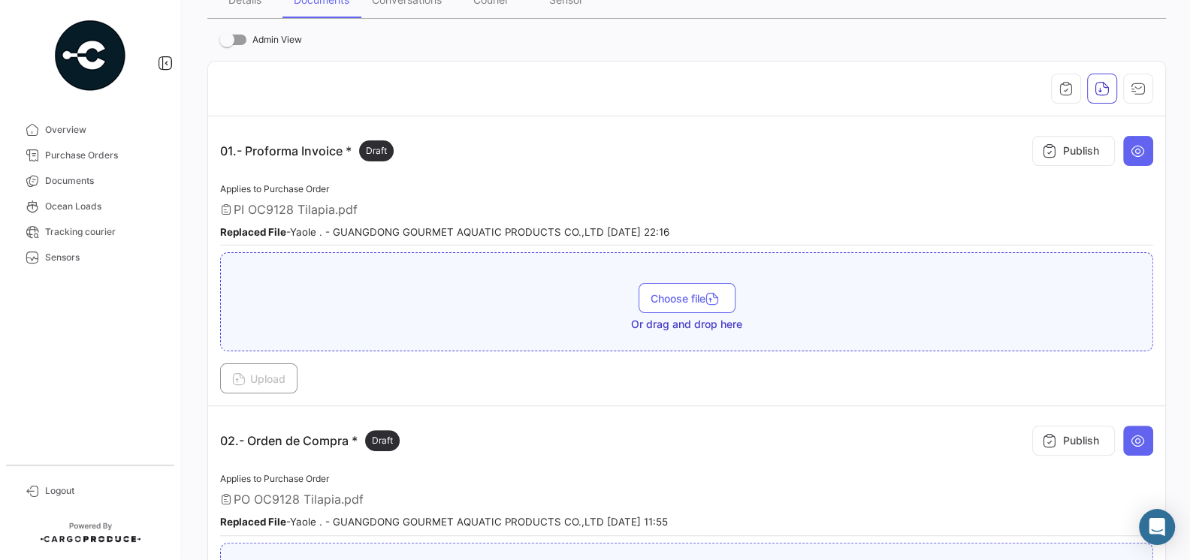
scroll to position [358, 0]
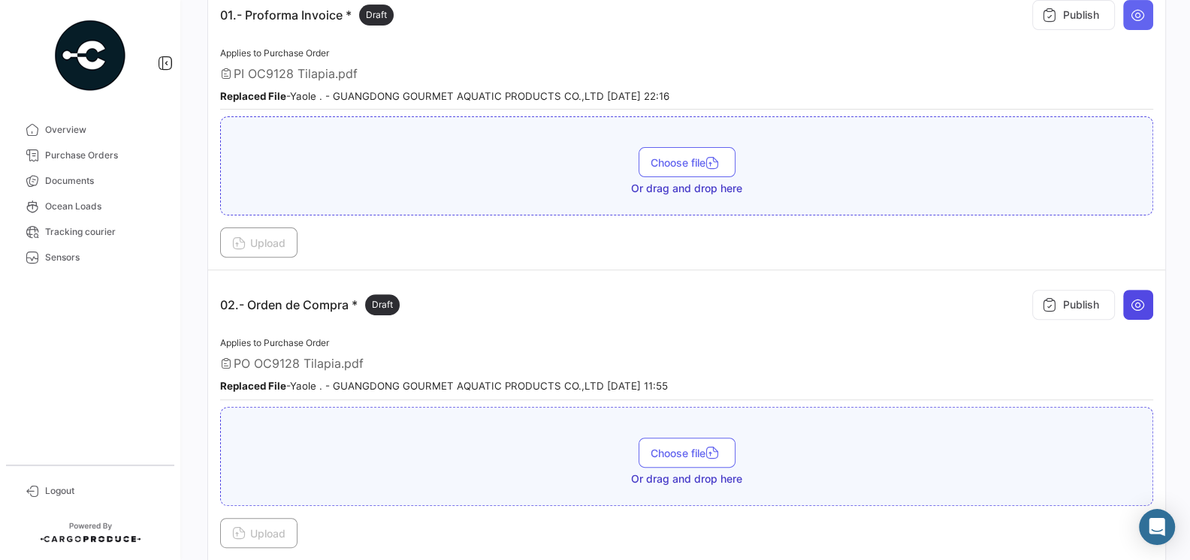
click at [1143, 297] on icon at bounding box center [1137, 304] width 15 height 15
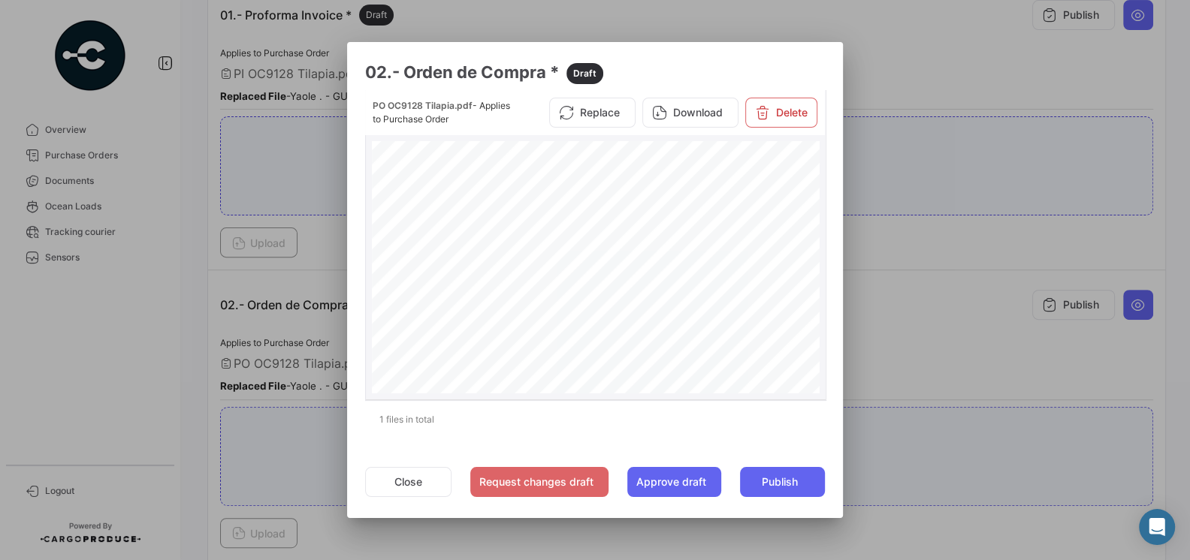
scroll to position [329, 0]
click at [311, 263] on div at bounding box center [595, 280] width 1190 height 560
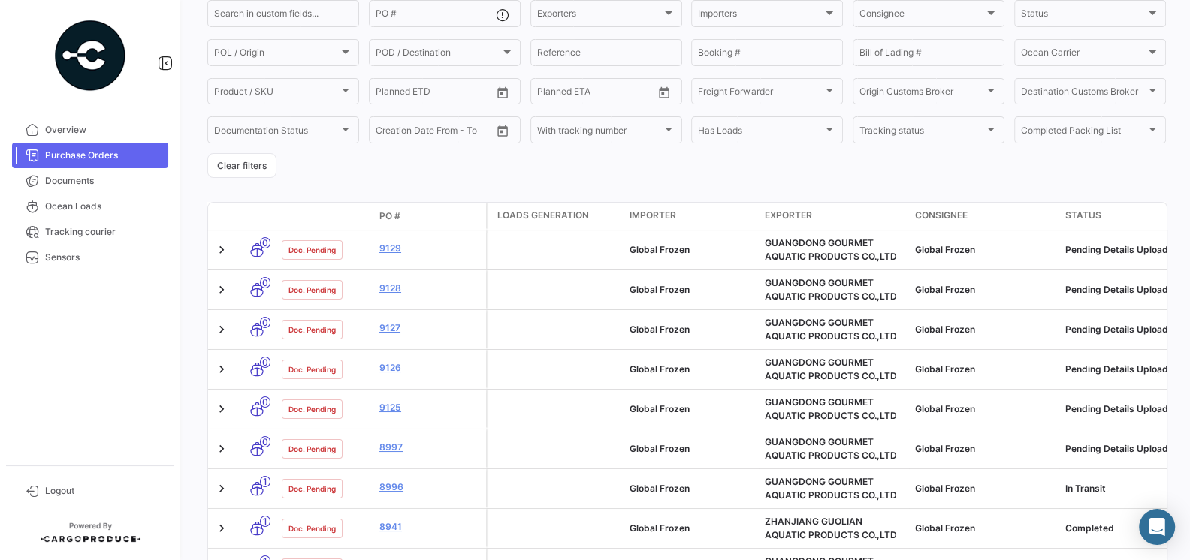
scroll to position [173, 0]
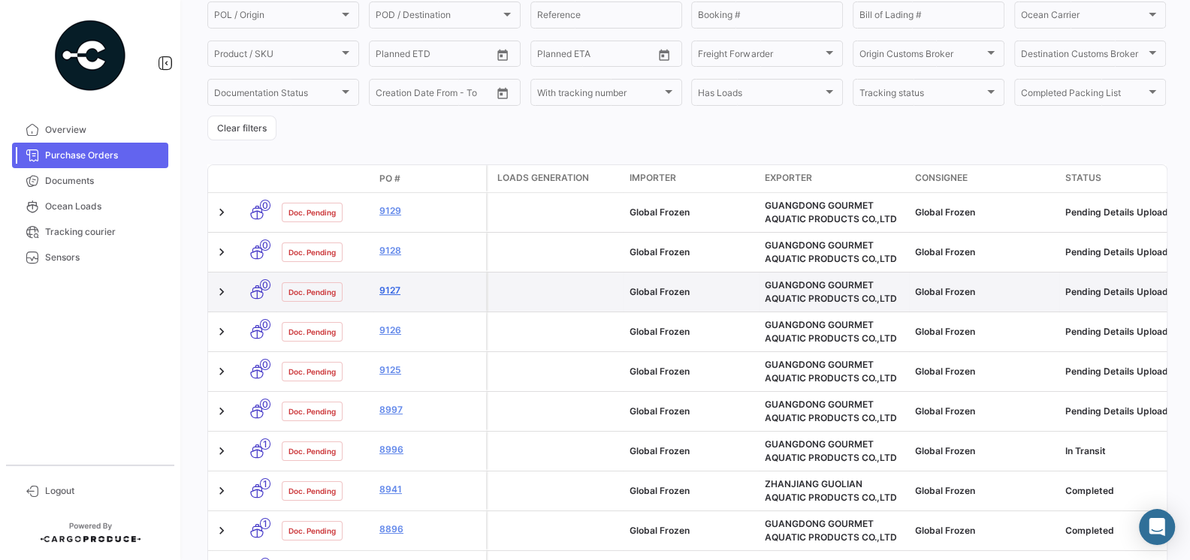
click at [386, 287] on link "9127" at bounding box center [429, 291] width 101 height 14
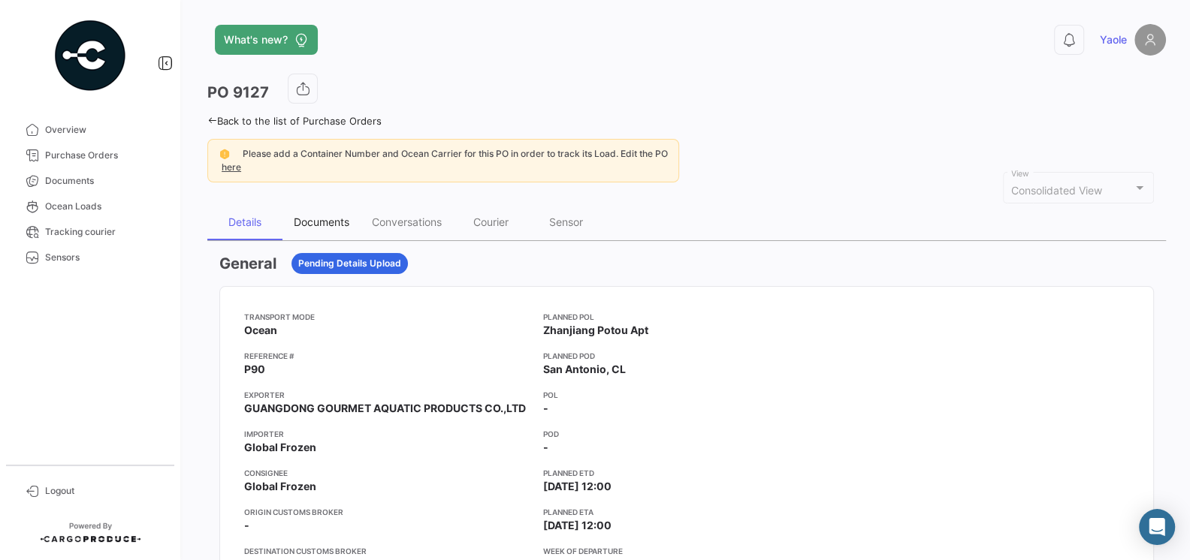
click at [321, 216] on div "Documents" at bounding box center [322, 222] width 56 height 13
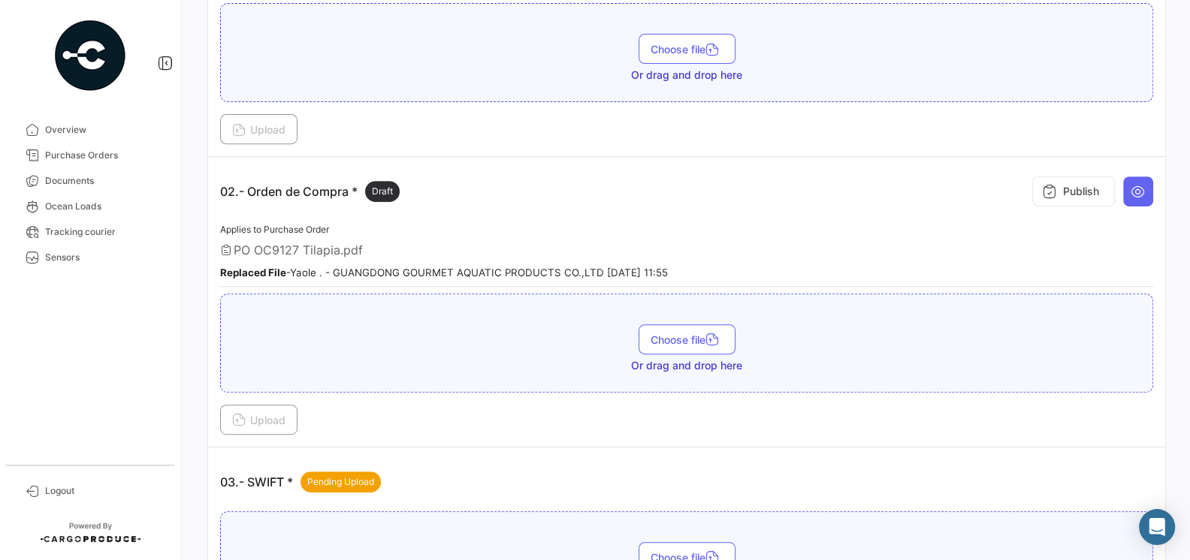
scroll to position [511, 0]
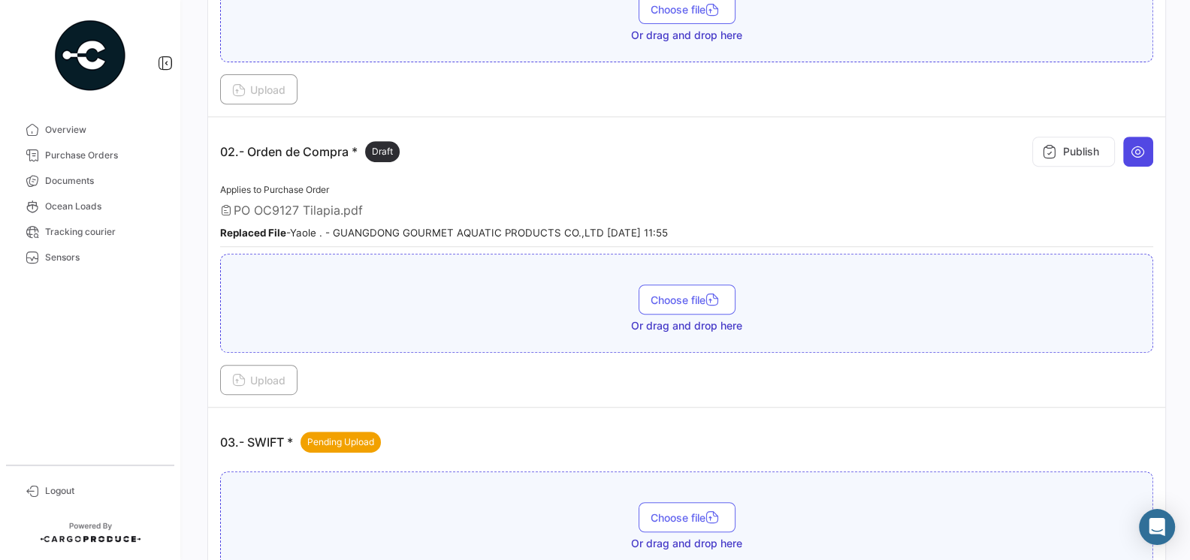
click at [1150, 140] on button at bounding box center [1138, 152] width 30 height 30
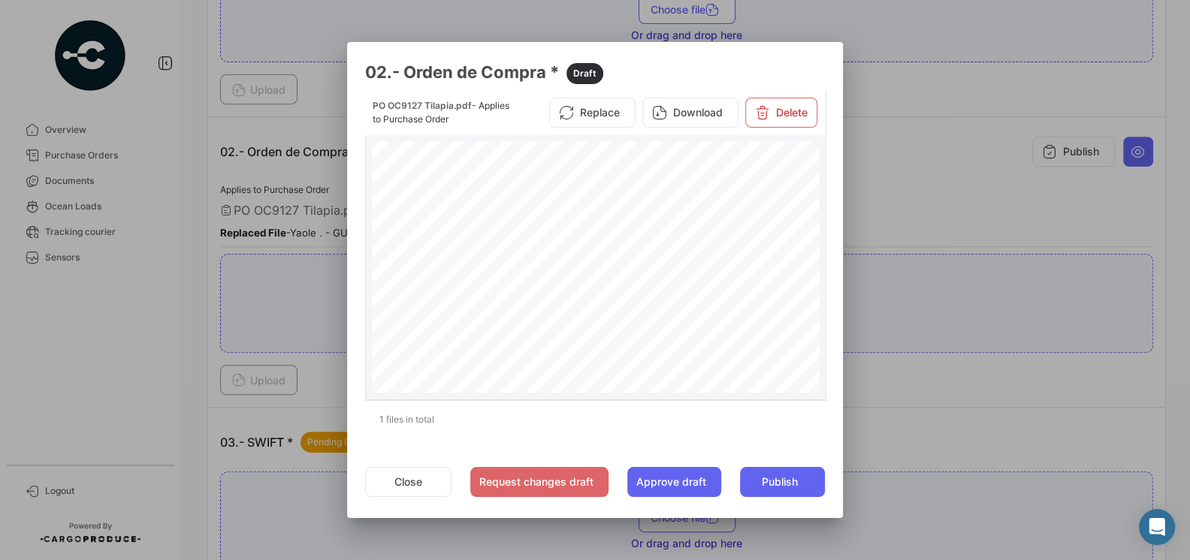
scroll to position [195, 0]
click at [266, 212] on div at bounding box center [595, 280] width 1190 height 560
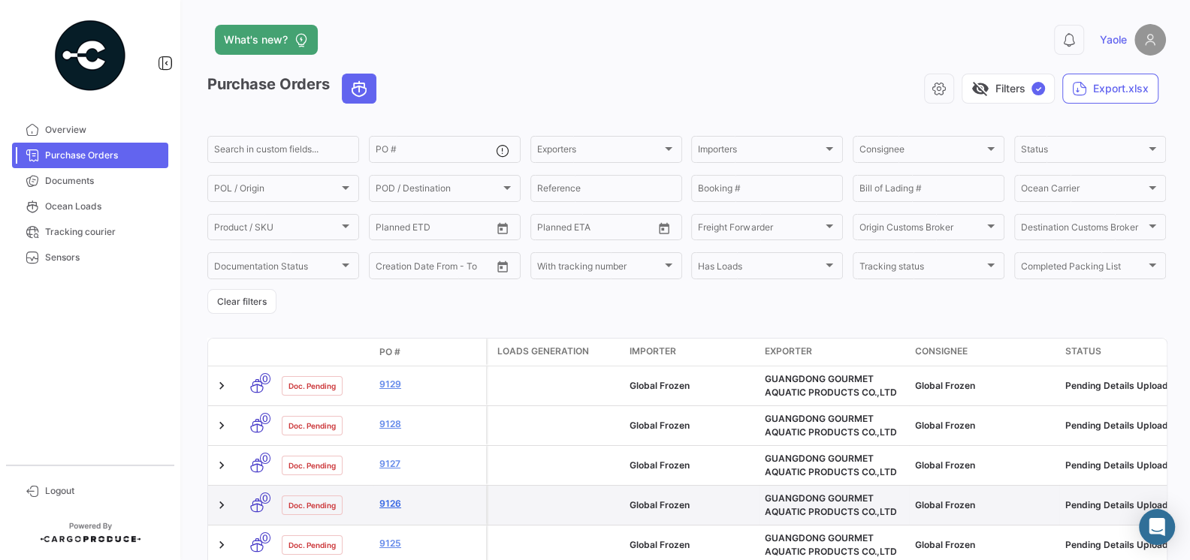
click at [392, 506] on link "9126" at bounding box center [429, 504] width 101 height 14
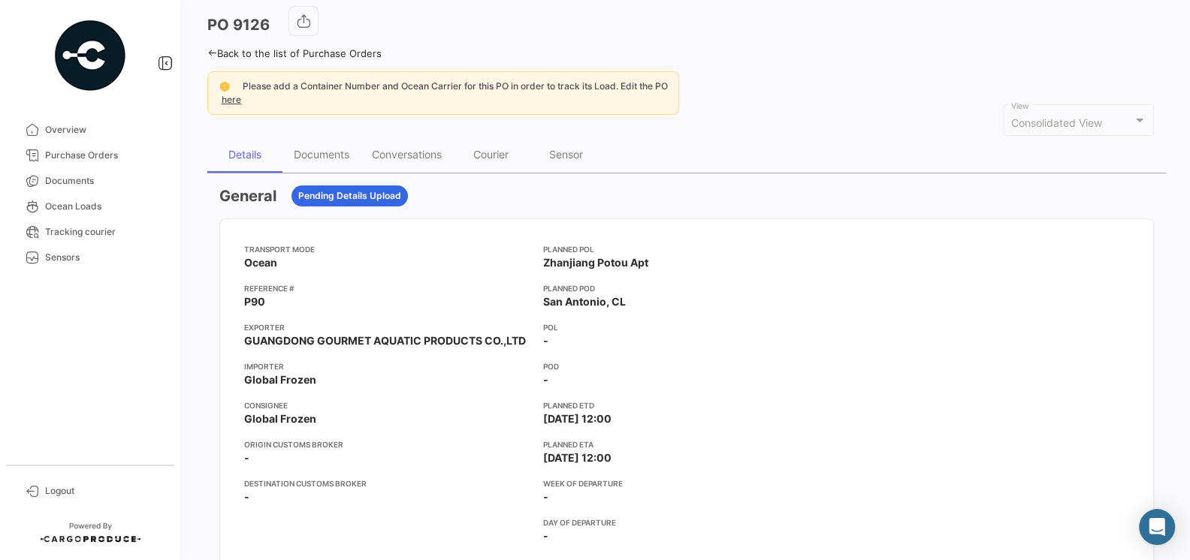
scroll to position [113, 0]
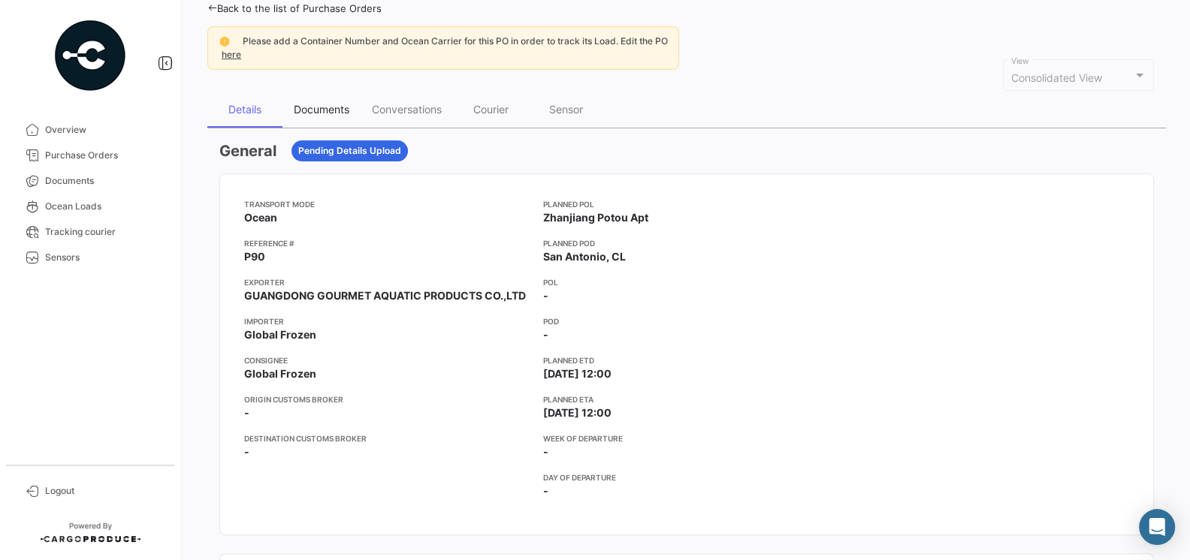
click at [317, 104] on div "Documents" at bounding box center [322, 109] width 56 height 13
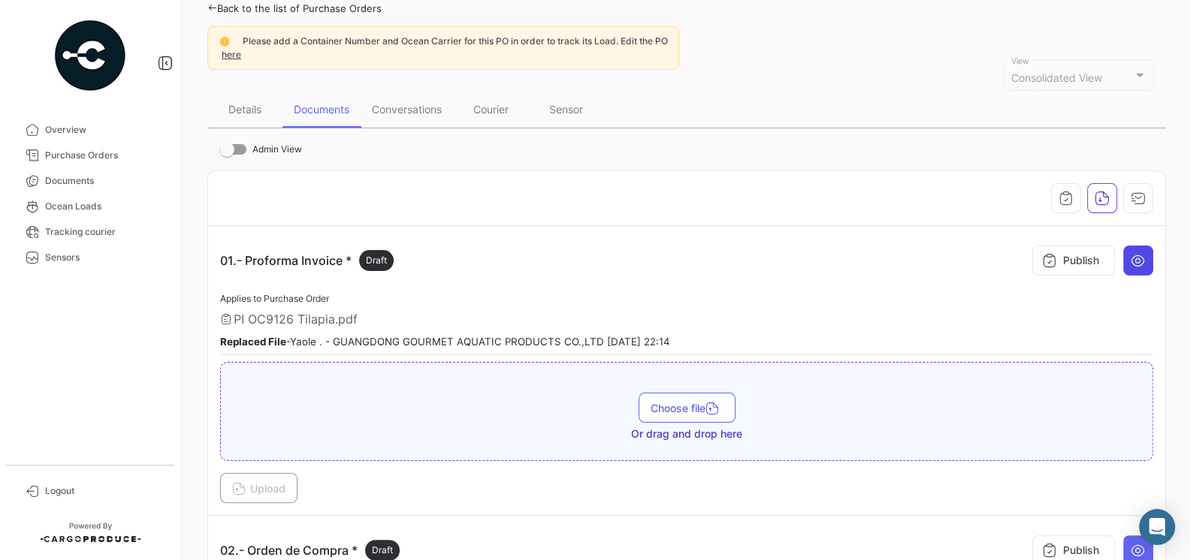
click at [1142, 264] on icon at bounding box center [1137, 260] width 15 height 15
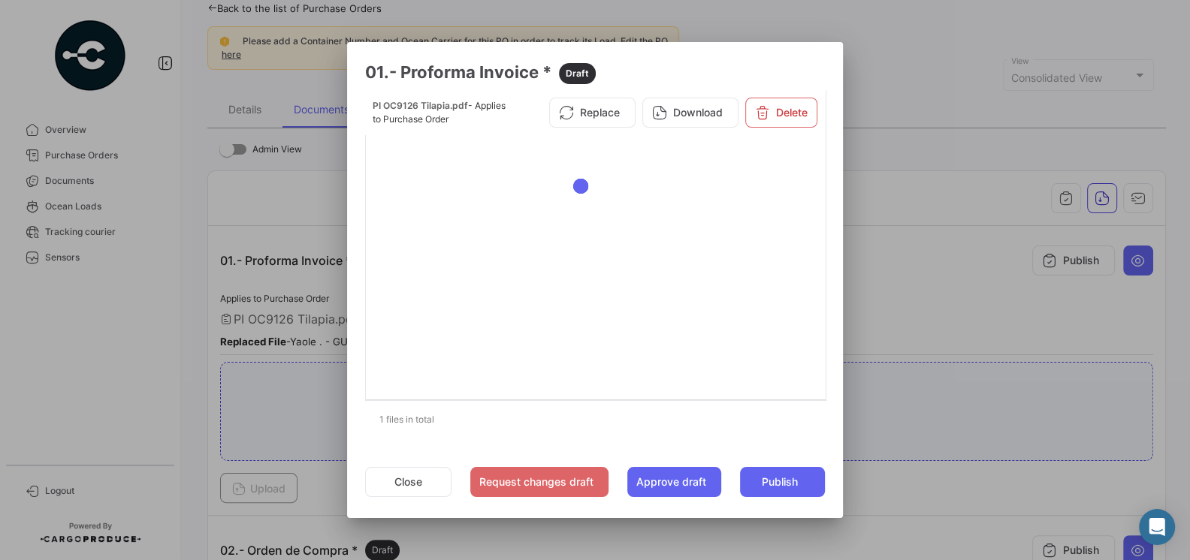
click at [896, 323] on div at bounding box center [595, 280] width 1190 height 560
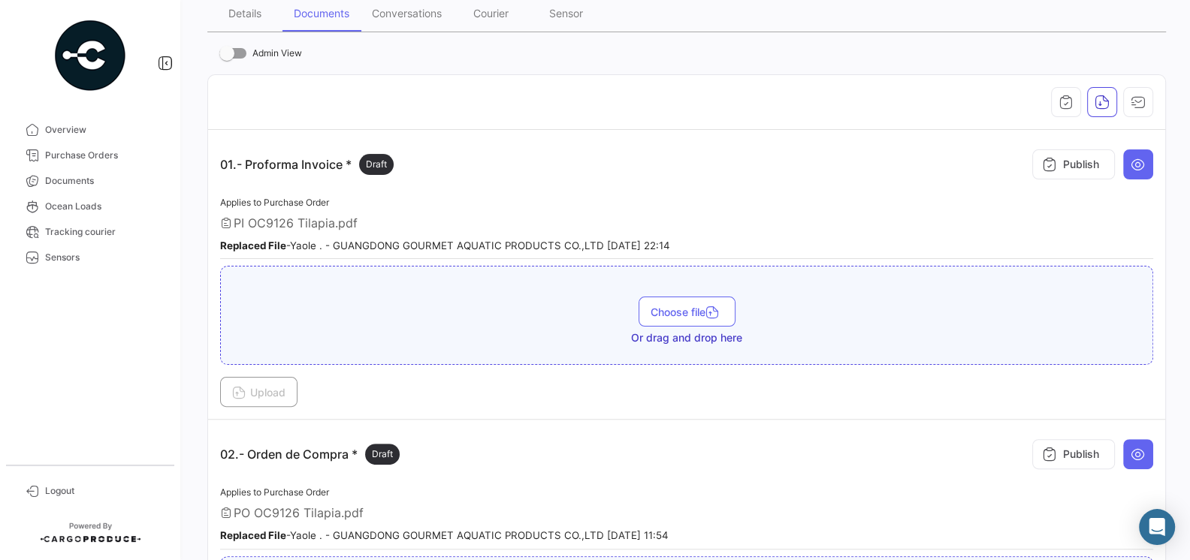
scroll to position [242, 0]
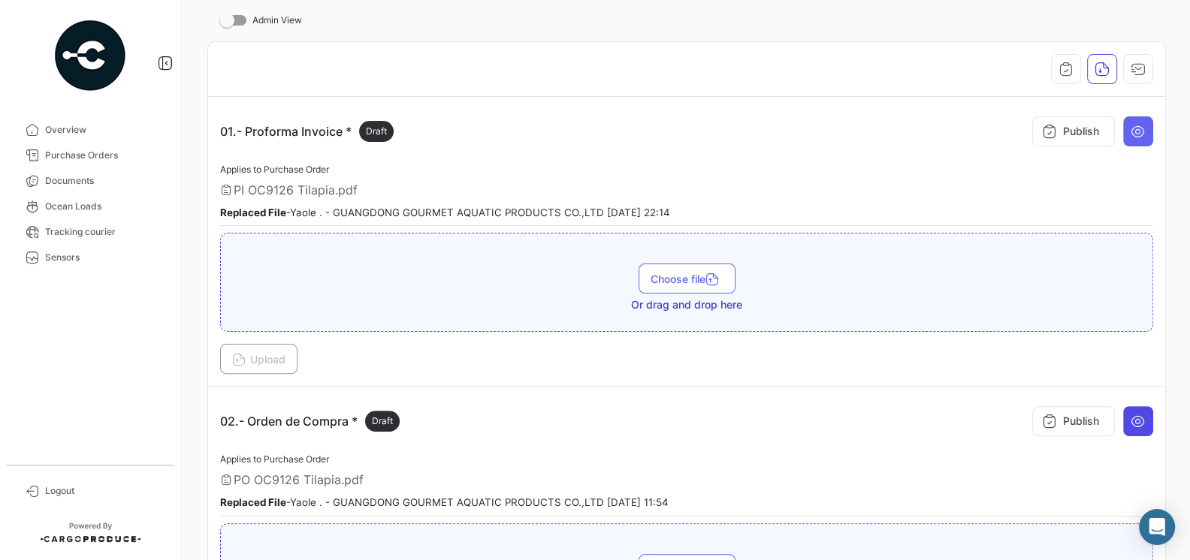
click at [1131, 418] on icon at bounding box center [1137, 421] width 15 height 15
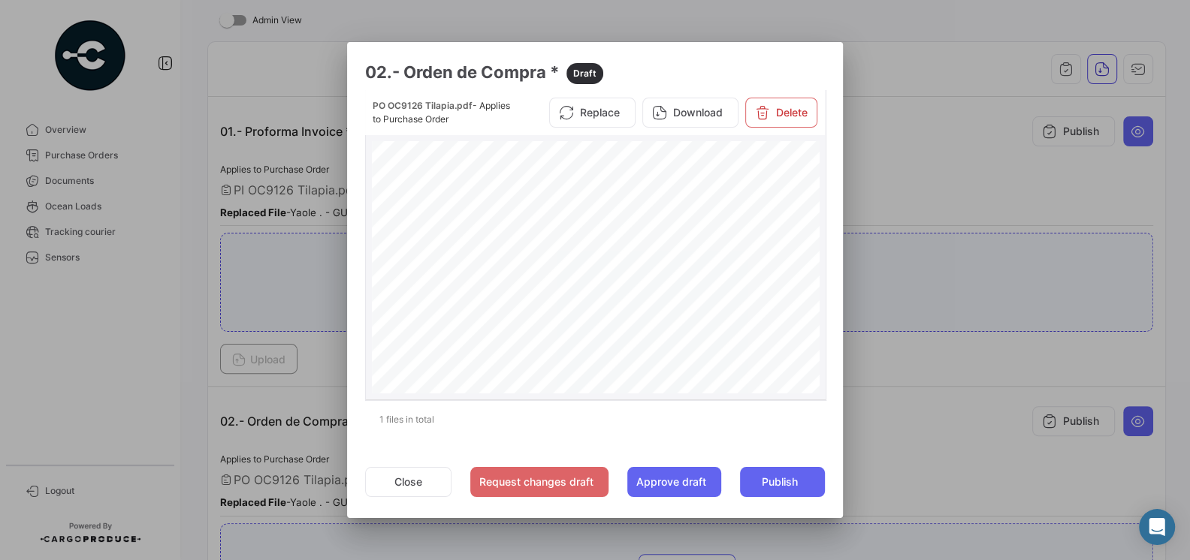
scroll to position [220, 0]
click at [409, 481] on button "Close" at bounding box center [408, 482] width 86 height 30
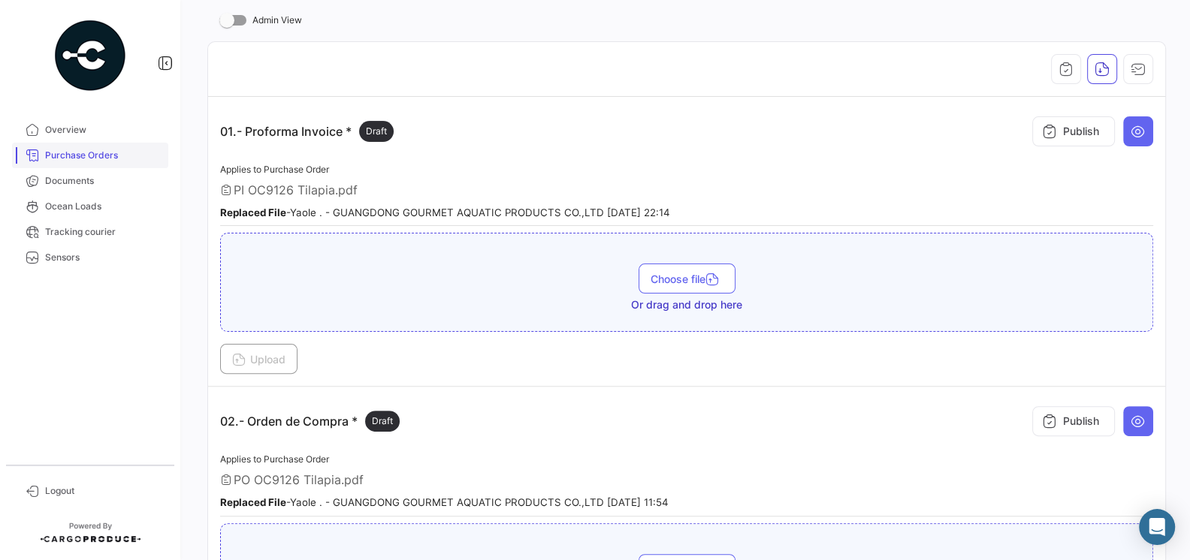
click at [71, 160] on span "Purchase Orders" at bounding box center [103, 156] width 117 height 14
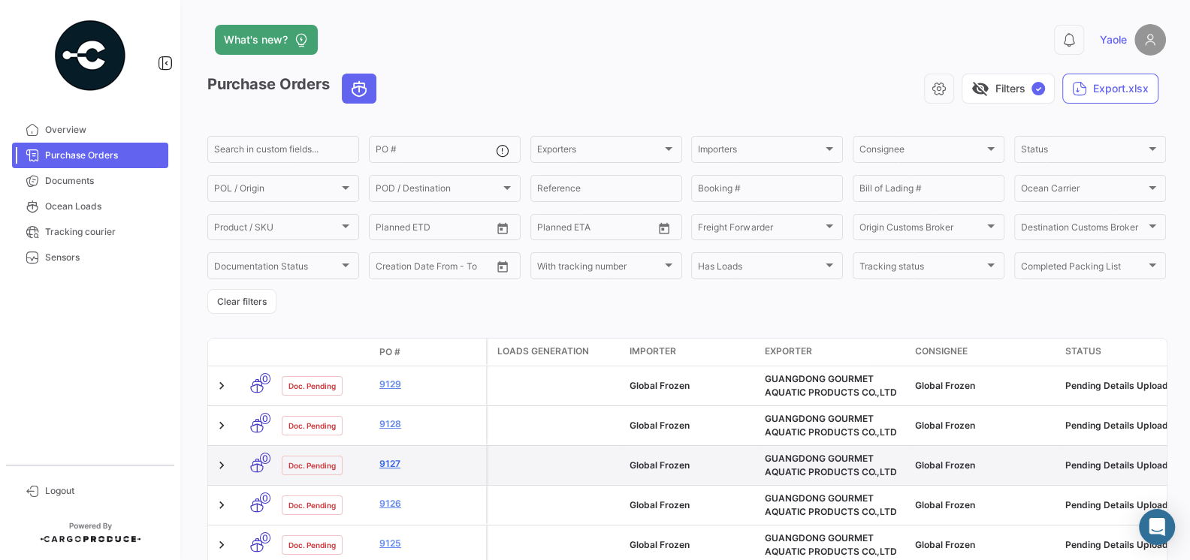
click at [388, 464] on link "9127" at bounding box center [429, 464] width 101 height 14
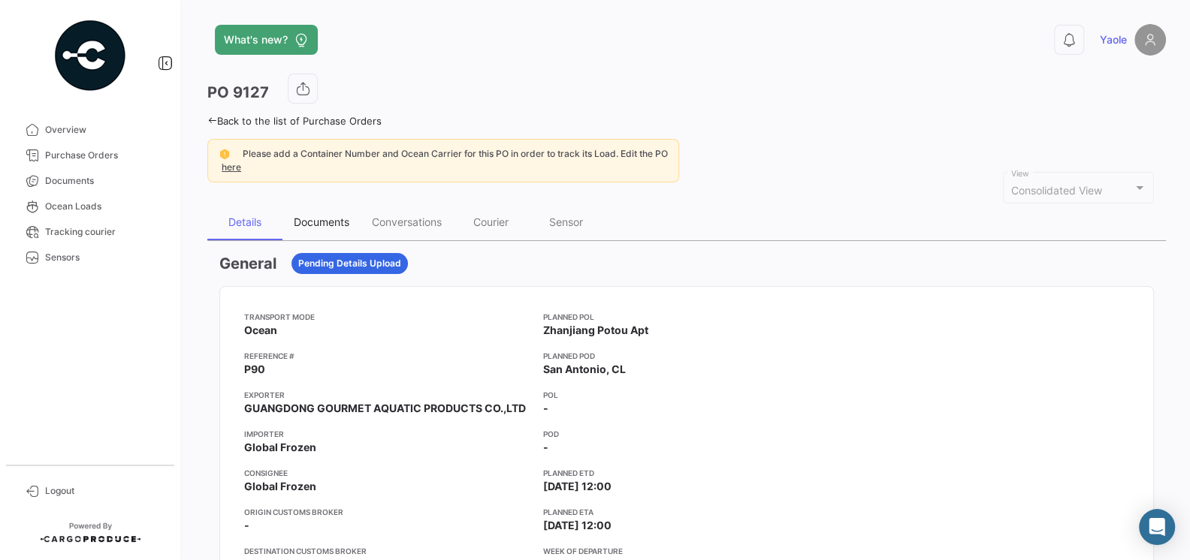
click at [346, 219] on div "Documents" at bounding box center [322, 222] width 56 height 13
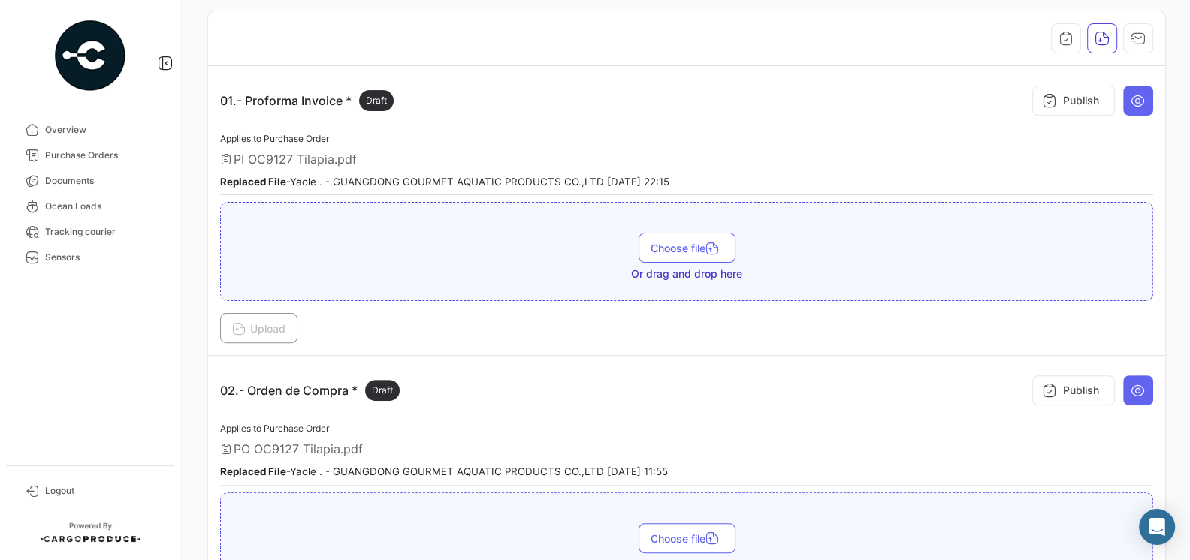
scroll to position [297, 0]
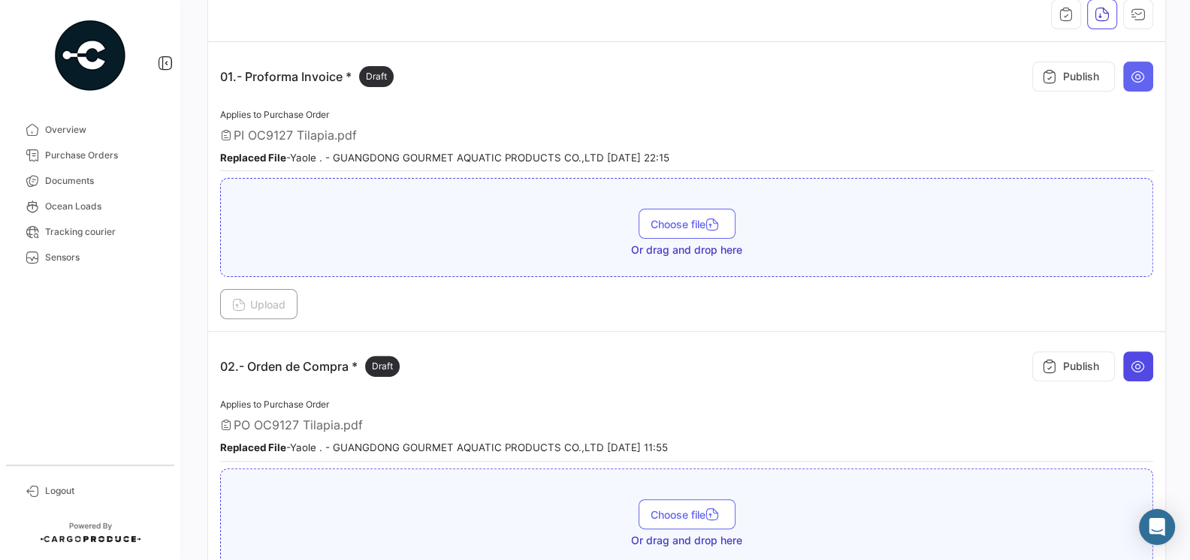
click at [1149, 364] on button at bounding box center [1138, 366] width 30 height 30
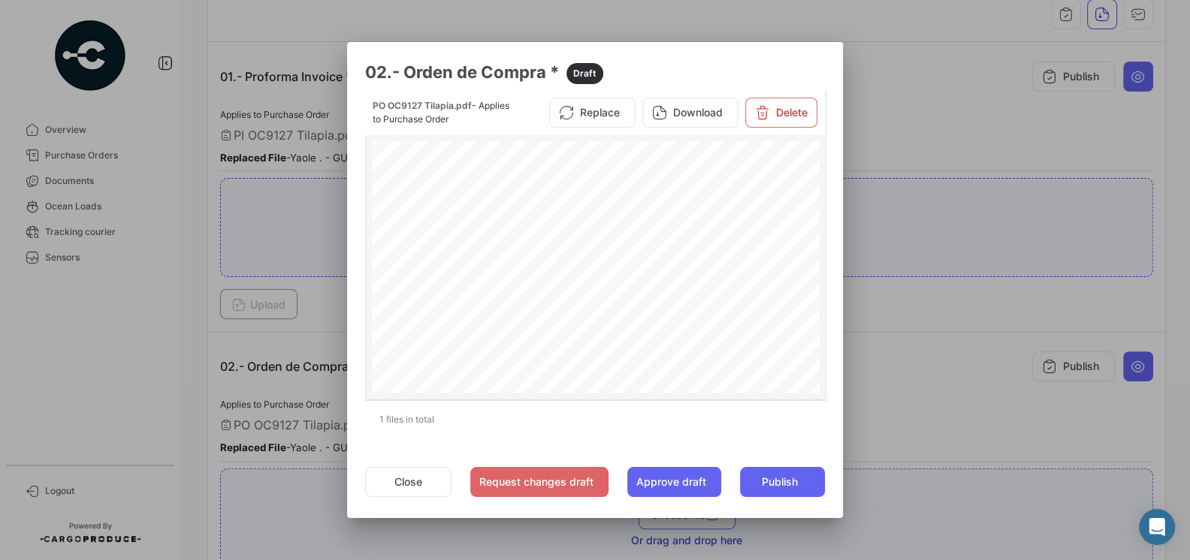
scroll to position [0, 0]
click at [969, 387] on div at bounding box center [595, 280] width 1190 height 560
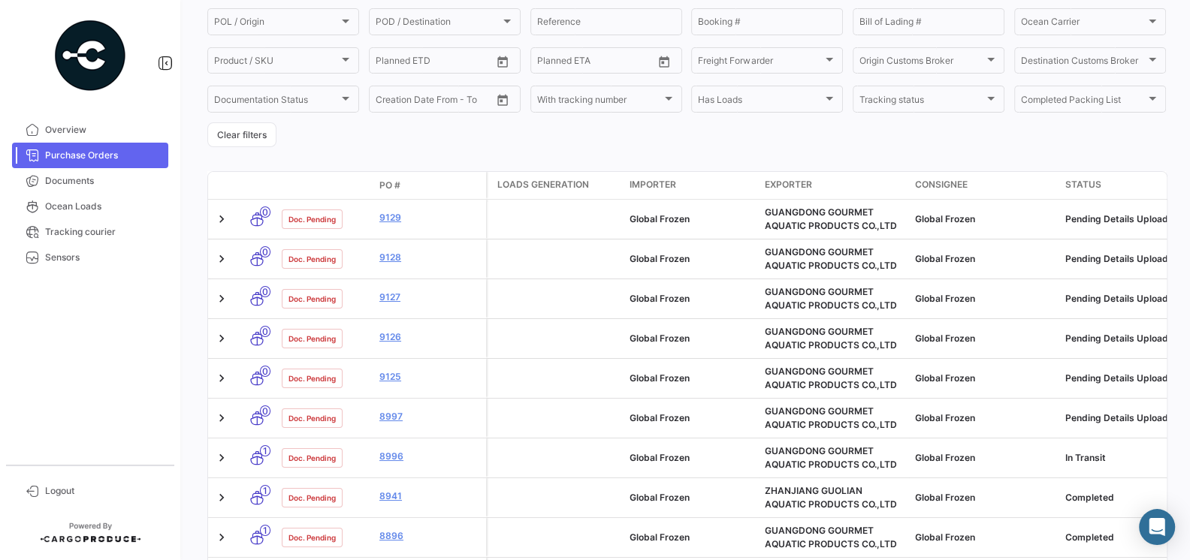
scroll to position [223, 0]
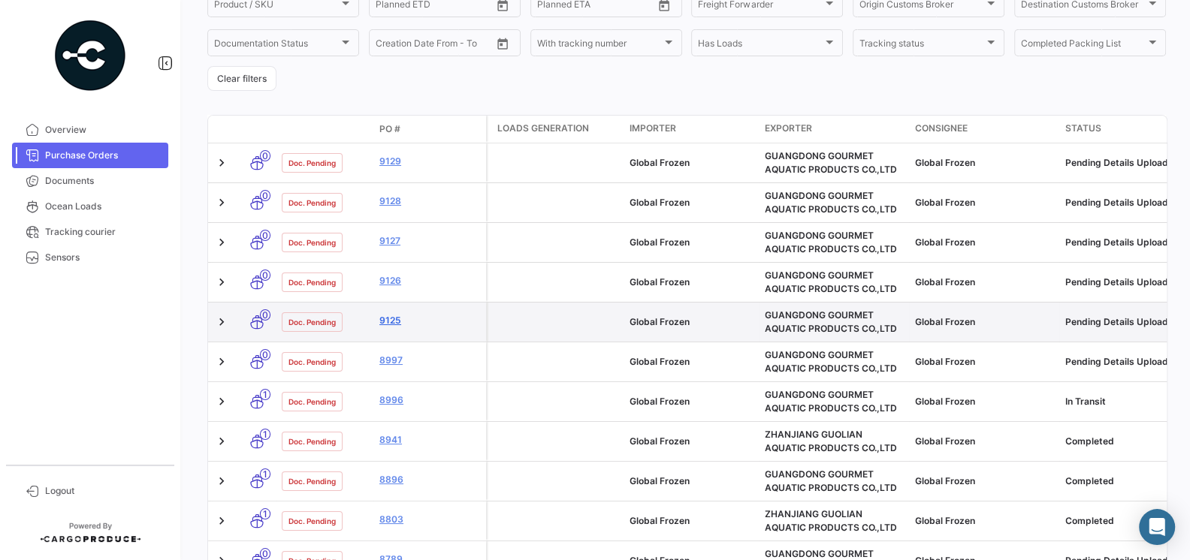
click at [392, 318] on link "9125" at bounding box center [429, 321] width 101 height 14
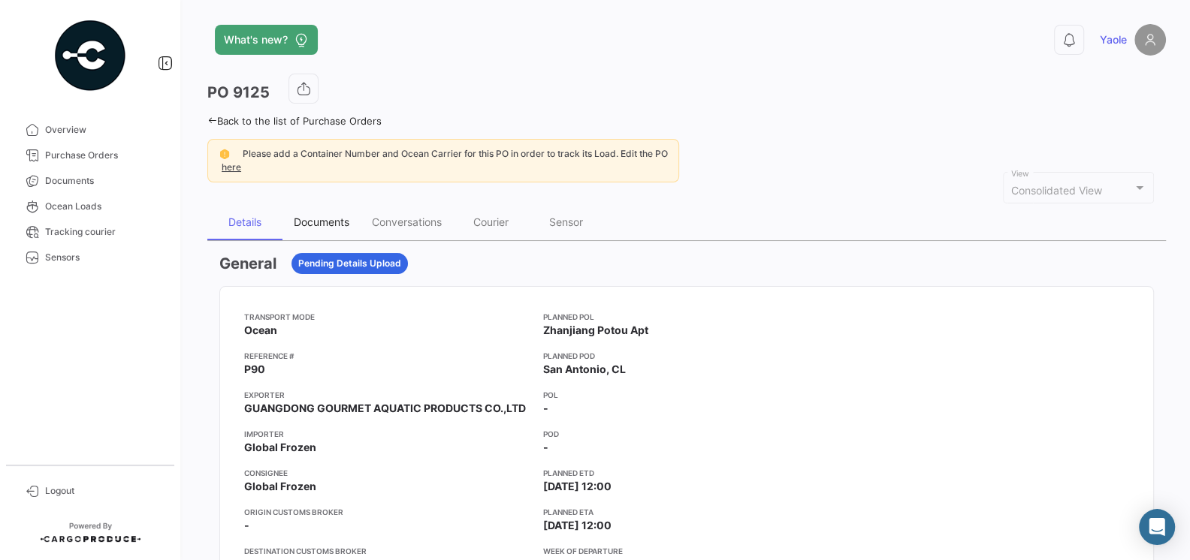
click at [306, 221] on div "Documents" at bounding box center [322, 222] width 56 height 13
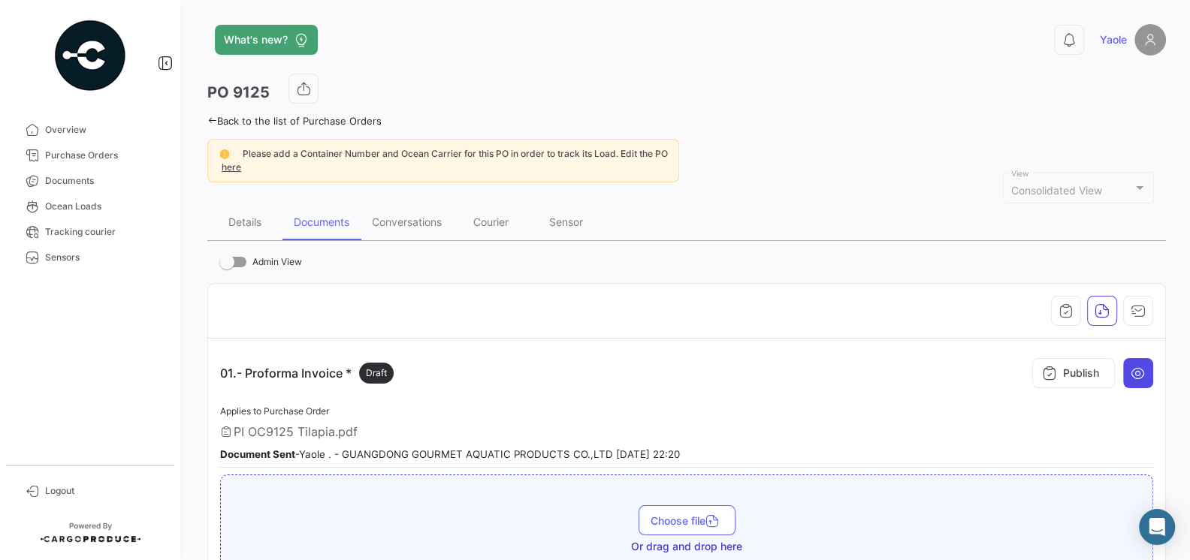
click at [1140, 379] on button at bounding box center [1138, 373] width 30 height 30
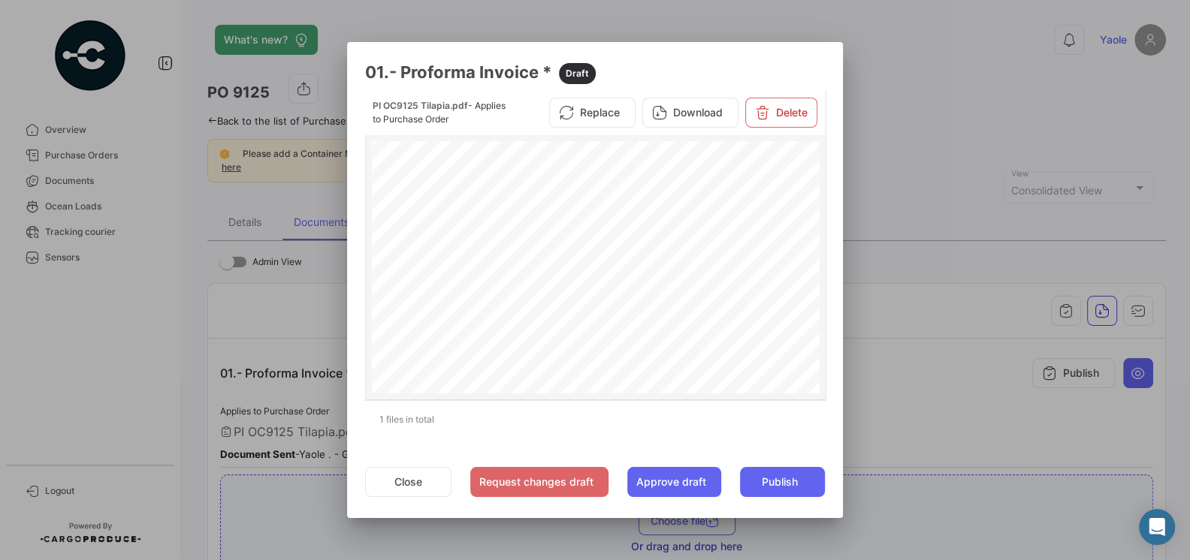
scroll to position [306, 0]
click at [879, 415] on div at bounding box center [595, 280] width 1190 height 560
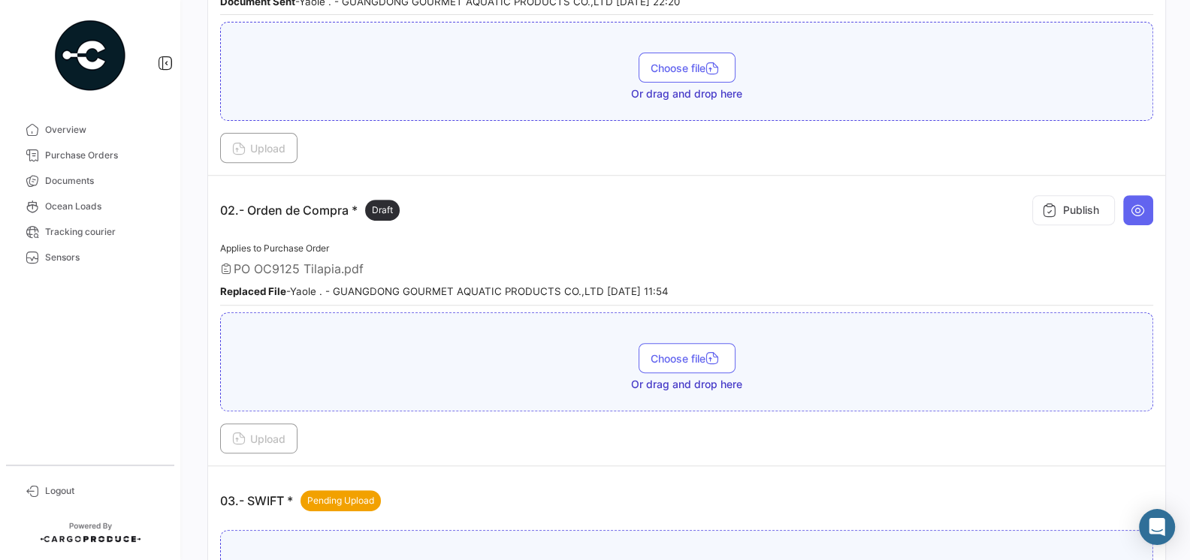
scroll to position [500, 0]
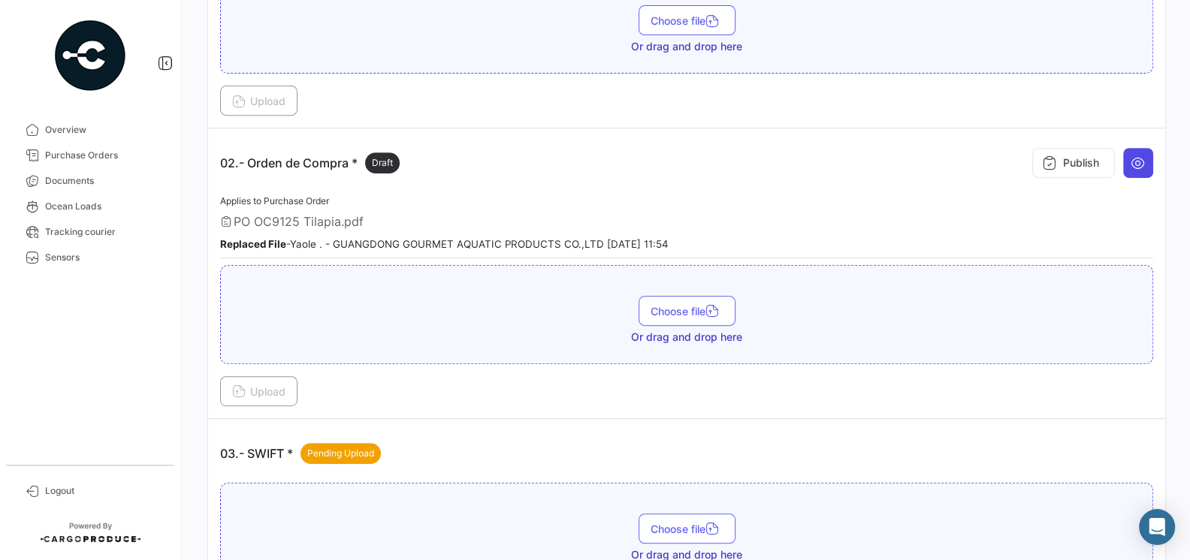
click at [1139, 158] on icon at bounding box center [1137, 162] width 15 height 15
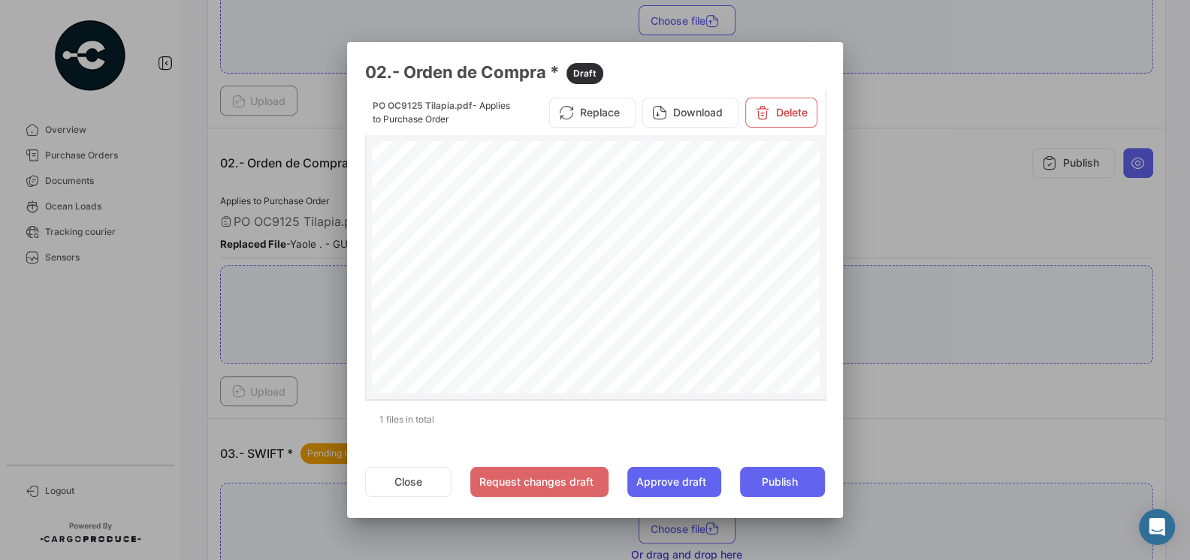
scroll to position [359, 0]
click at [397, 469] on button "Close" at bounding box center [408, 482] width 86 height 30
